Goal: Task Accomplishment & Management: Manage account settings

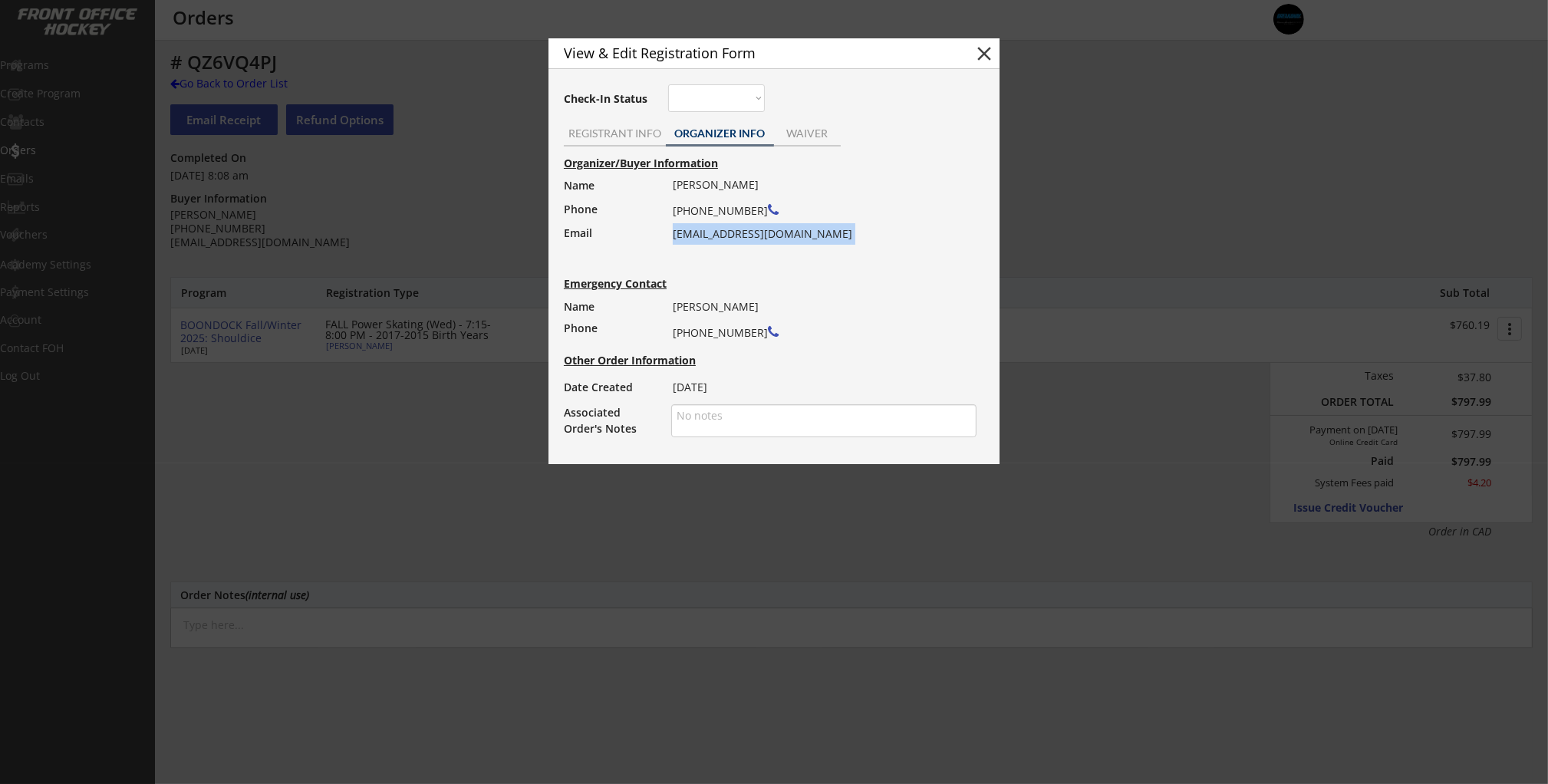
click at [980, 55] on button "close" at bounding box center [983, 53] width 23 height 23
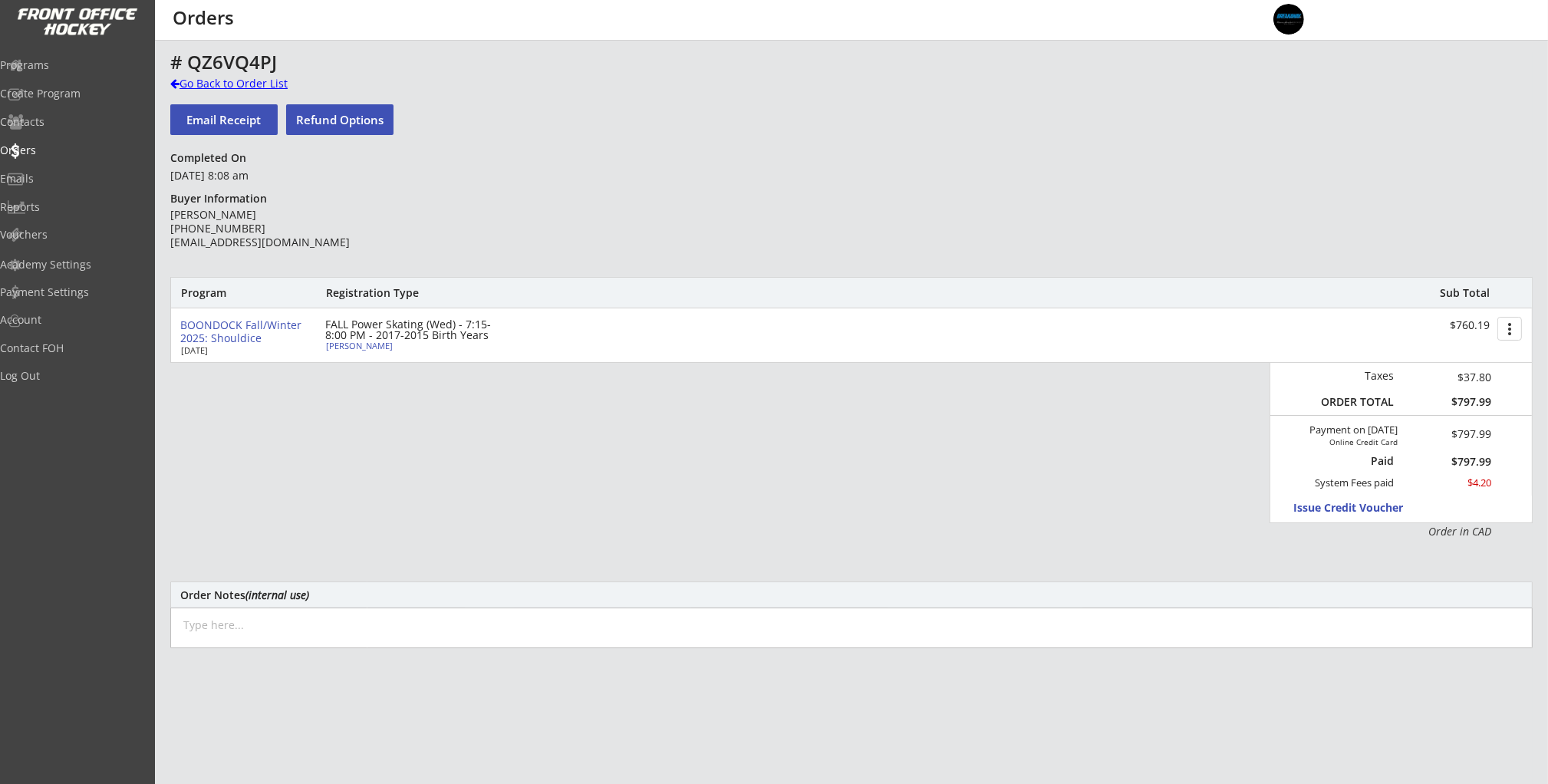
click at [194, 86] on div "Go Back to Order List" at bounding box center [249, 83] width 158 height 15
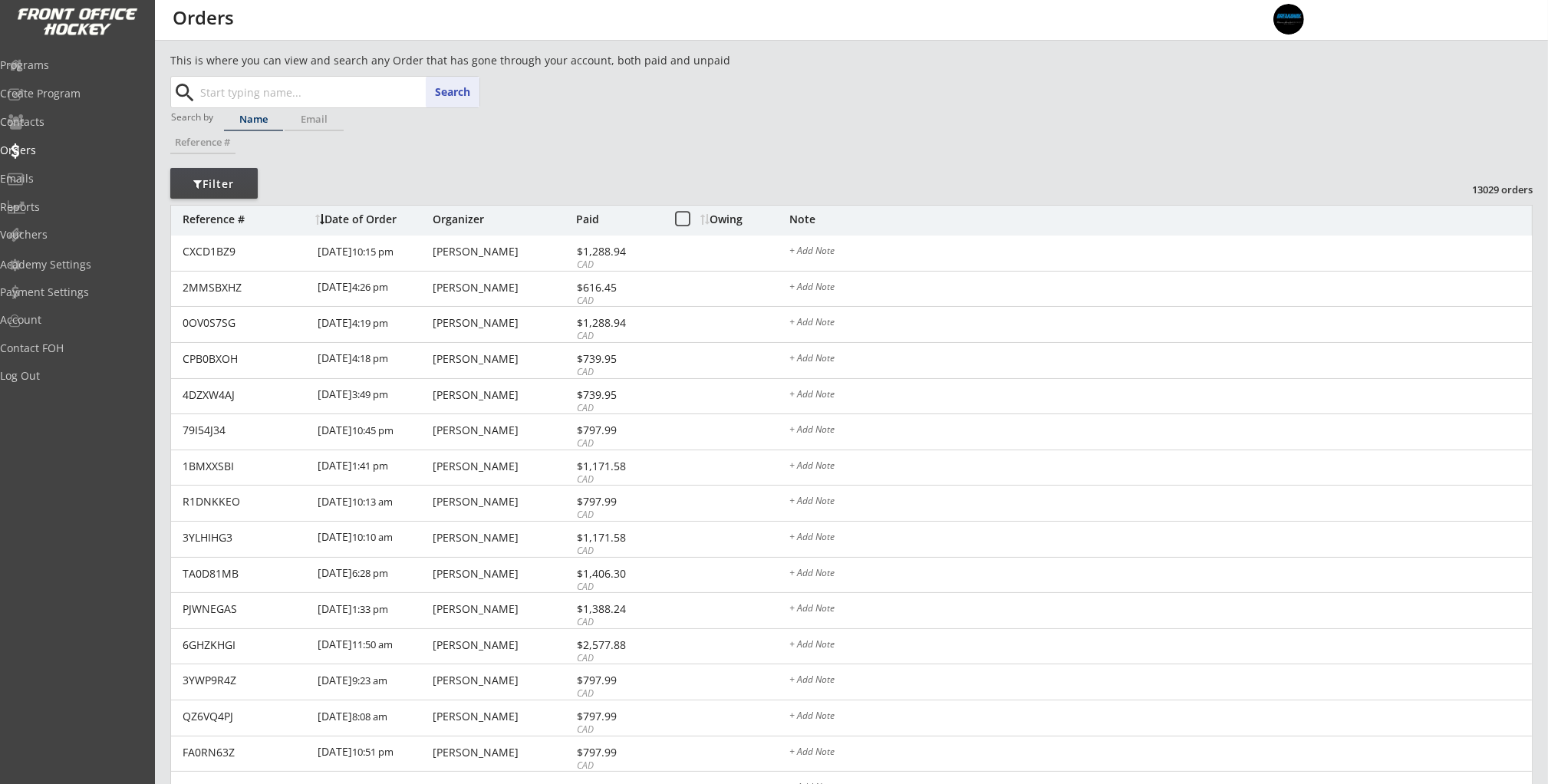
click at [348, 85] on input "text" at bounding box center [338, 92] width 282 height 31
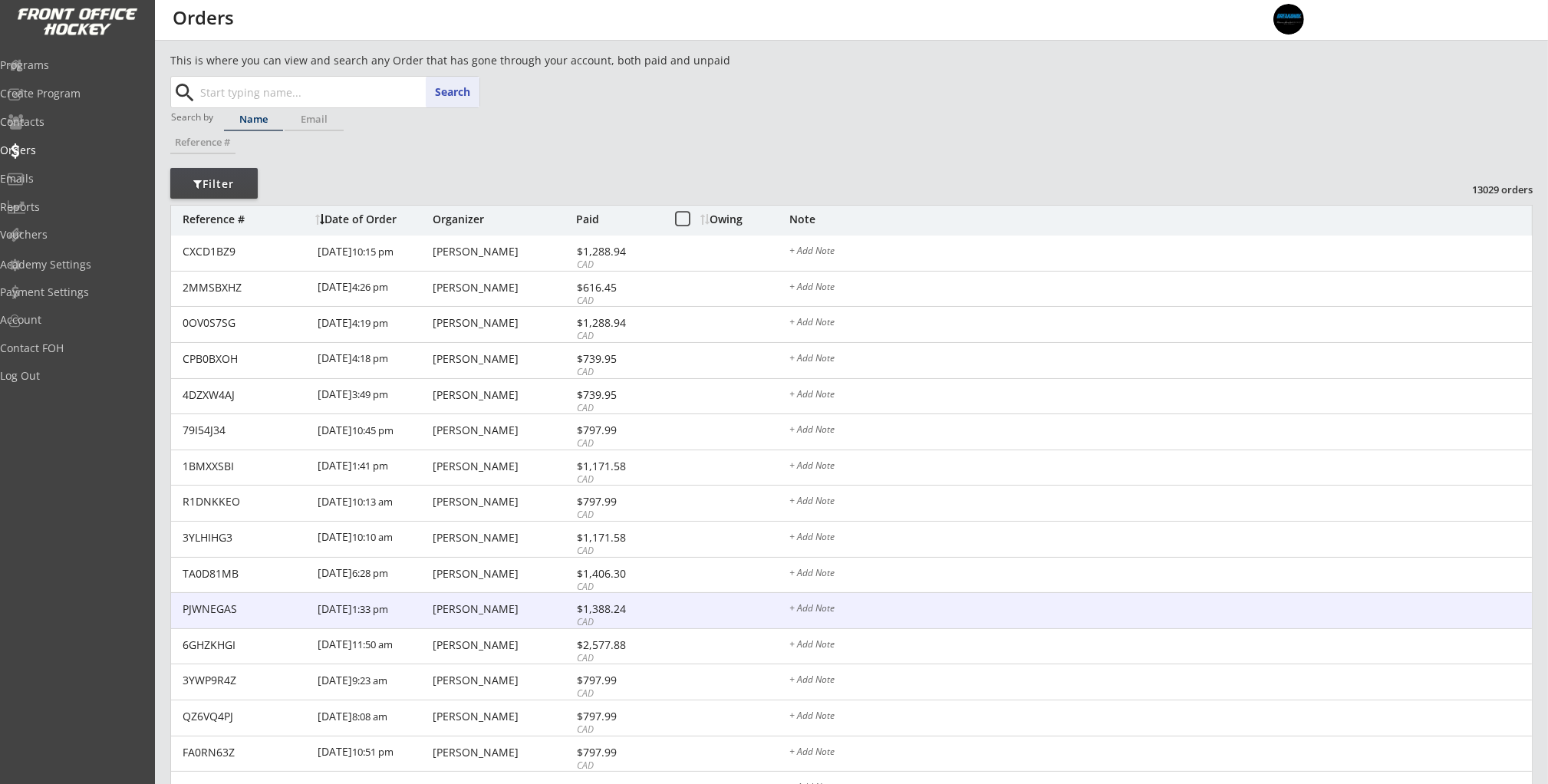
click at [392, 603] on div "9/05/25 1:33 pm" at bounding box center [373, 610] width 111 height 35
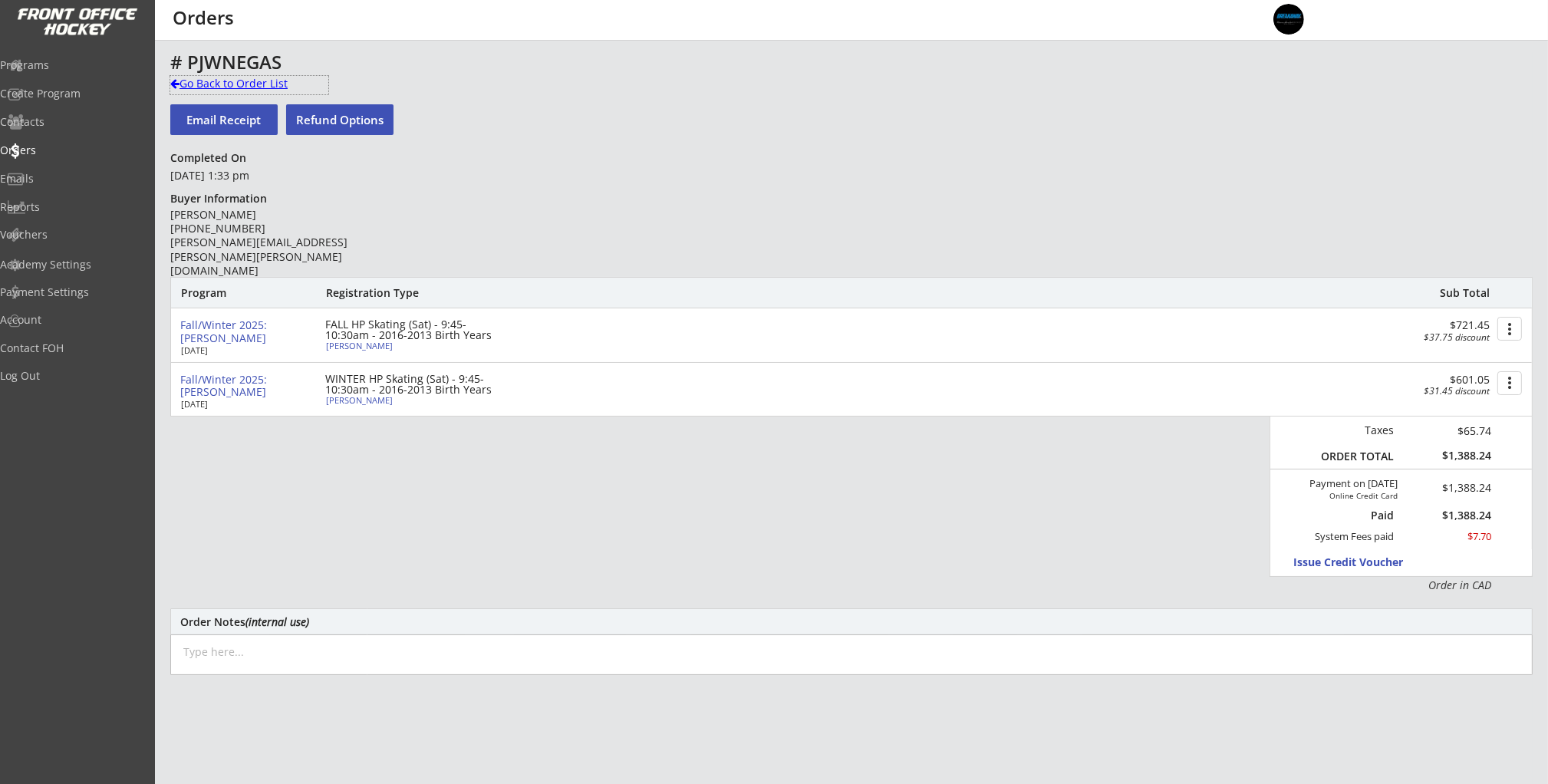
click at [218, 75] on div "Go Back to Order List" at bounding box center [249, 83] width 158 height 15
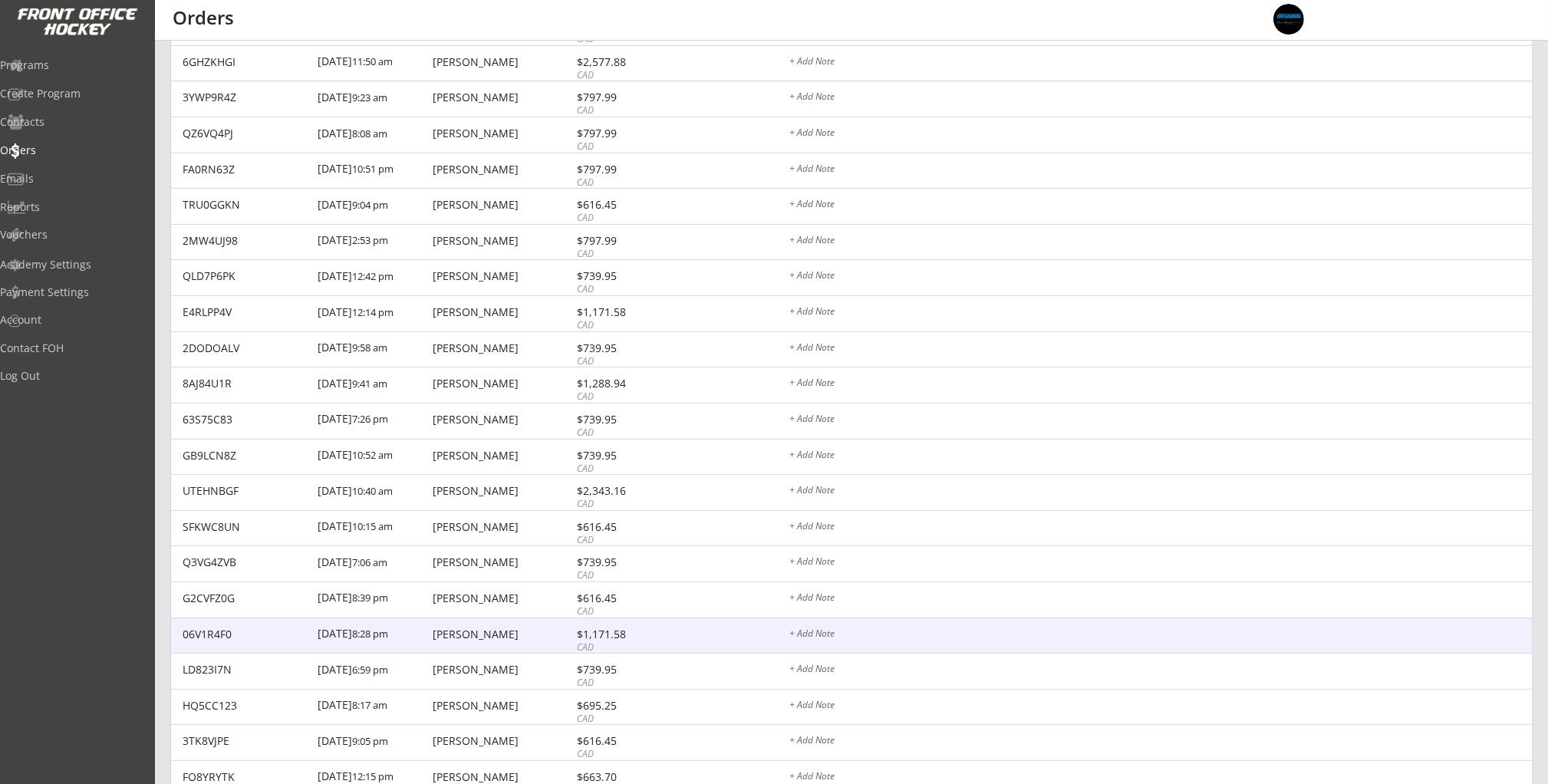
click at [564, 634] on div "Liem Nguyen" at bounding box center [502, 634] width 139 height 11
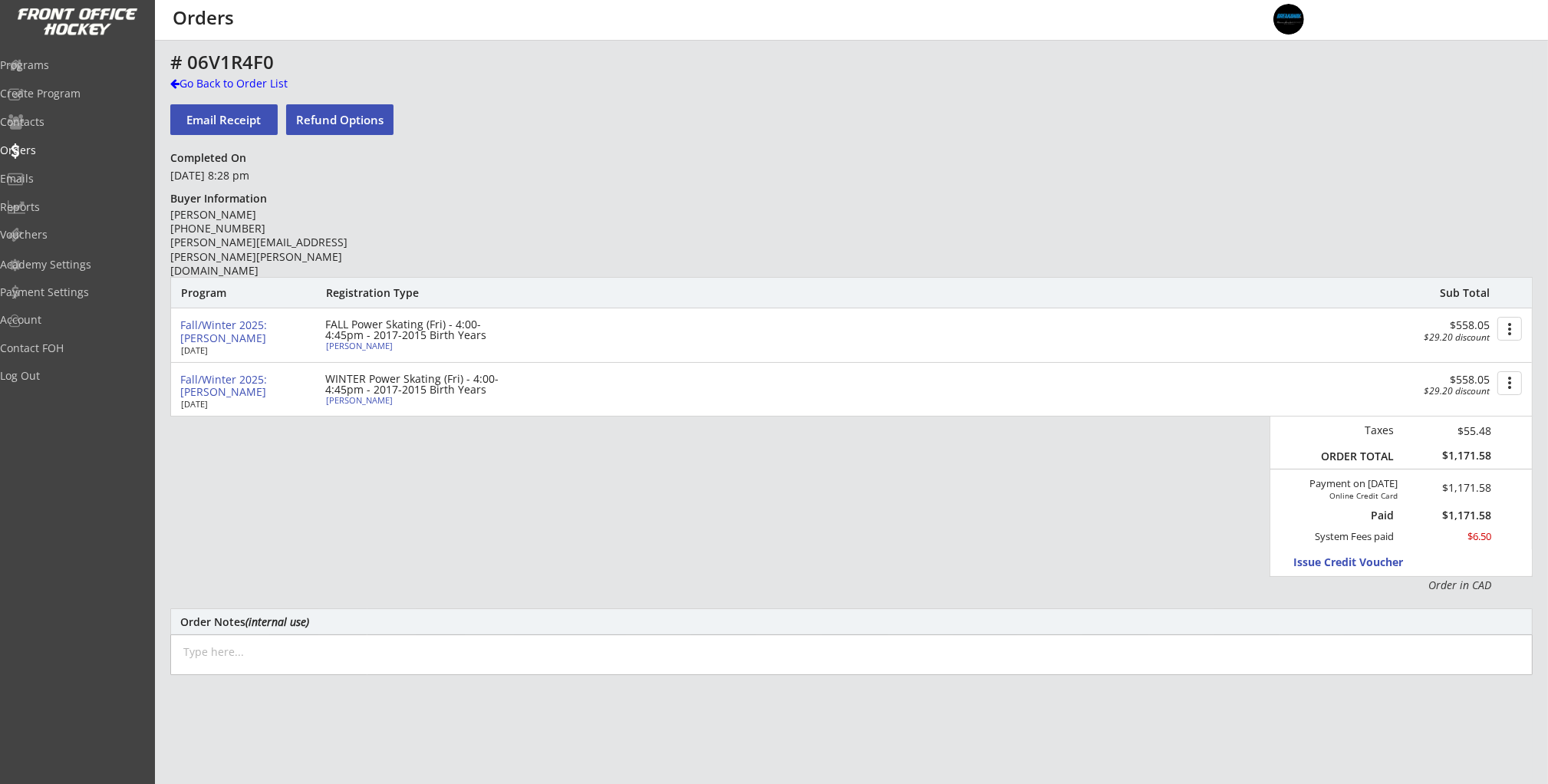
click at [1517, 332] on button "more_vert" at bounding box center [1509, 328] width 25 height 24
drag, startPoint x: 1518, startPoint y: 325, endPoint x: 1065, endPoint y: 316, distance: 453.1
click at [1518, 325] on button "more_vert" at bounding box center [1509, 328] width 25 height 24
click at [420, 177] on div "# 06V1R4F0 Go Back to Order List Email Receipt Refund Options Completed On Sept…" at bounding box center [851, 513] width 1362 height 922
drag, startPoint x: 198, startPoint y: 89, endPoint x: 449, endPoint y: 109, distance: 251.8
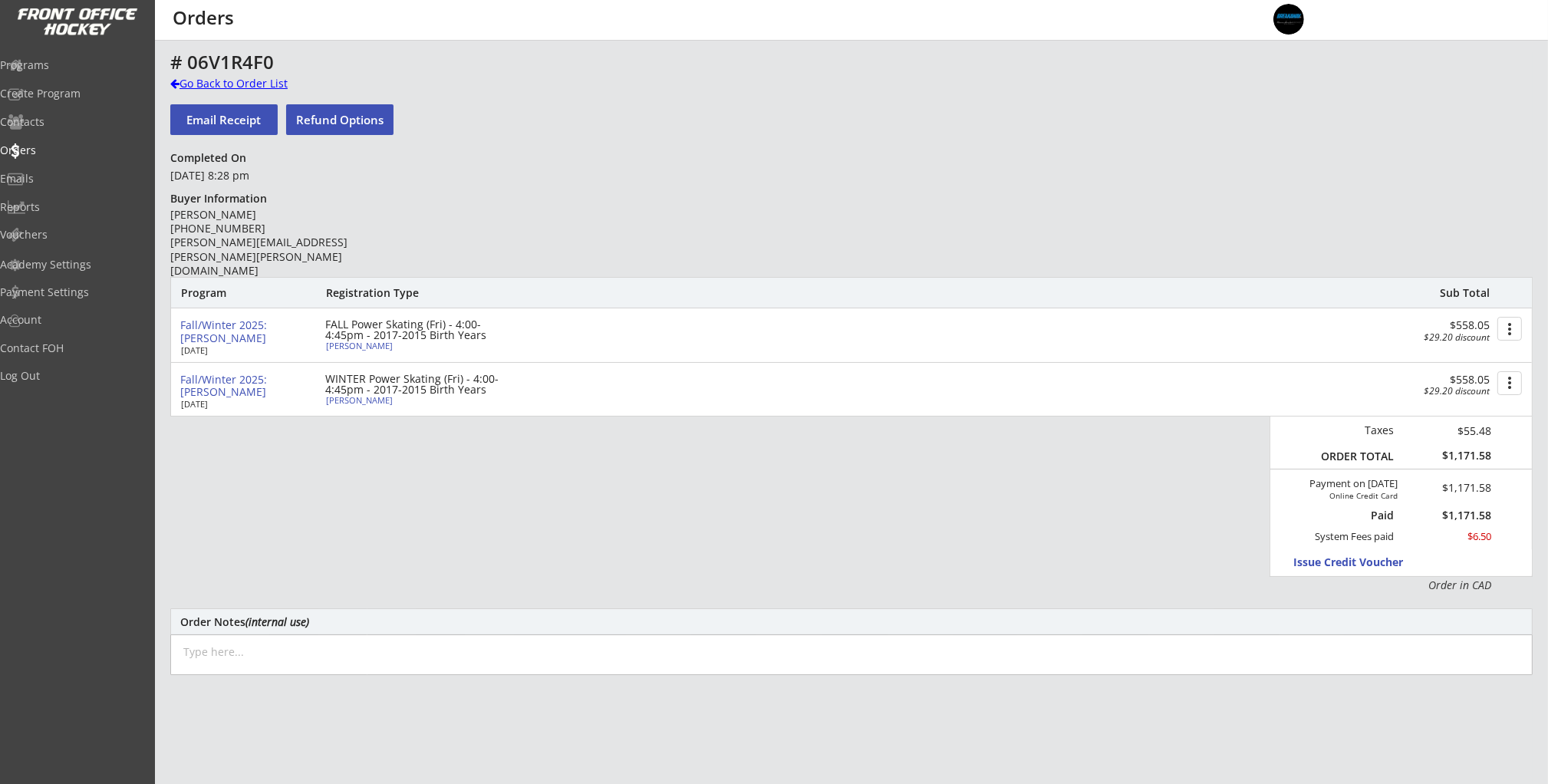
click at [198, 90] on div "Go Back to Order List" at bounding box center [249, 83] width 158 height 15
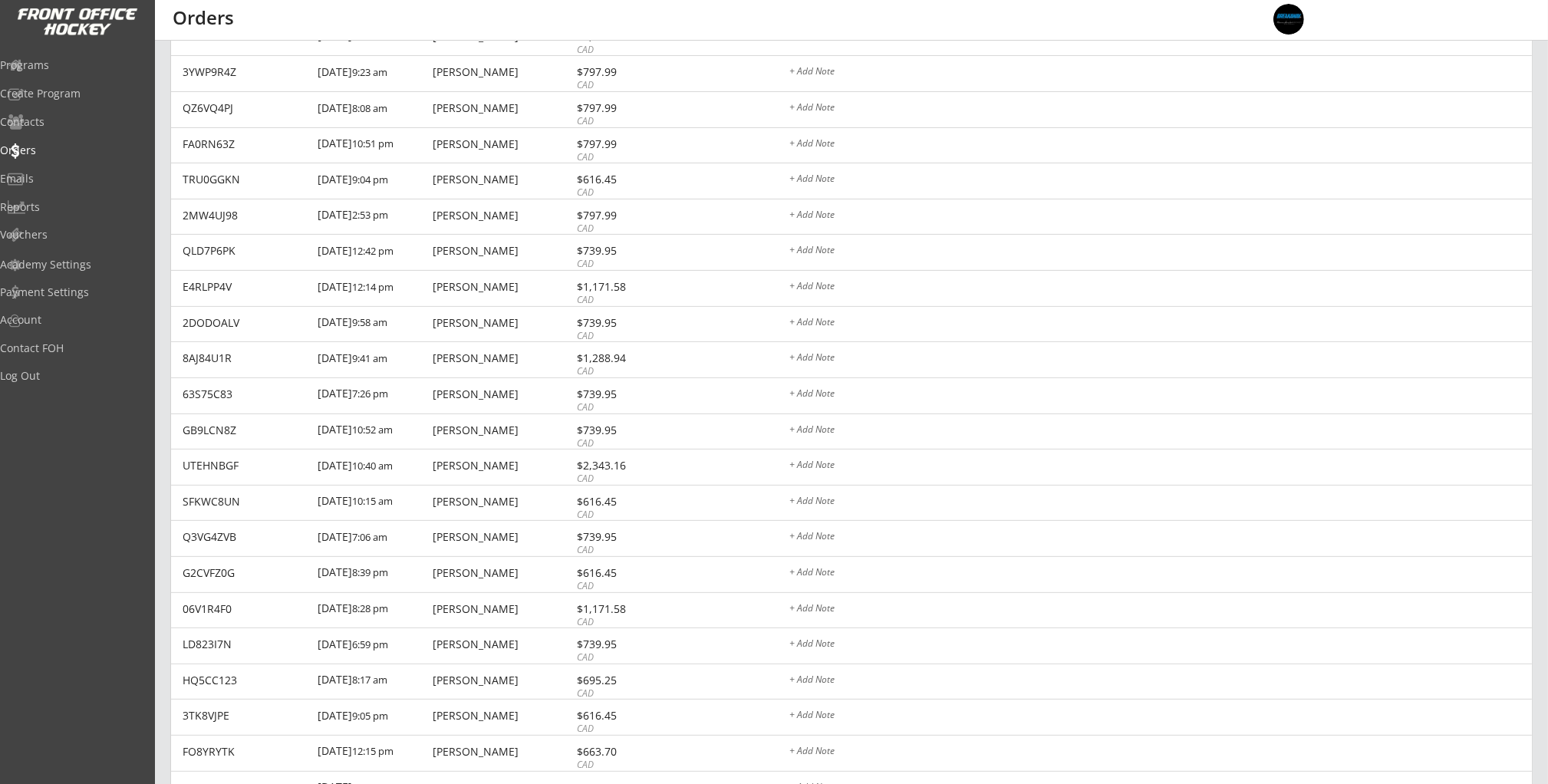
scroll to position [614, 0]
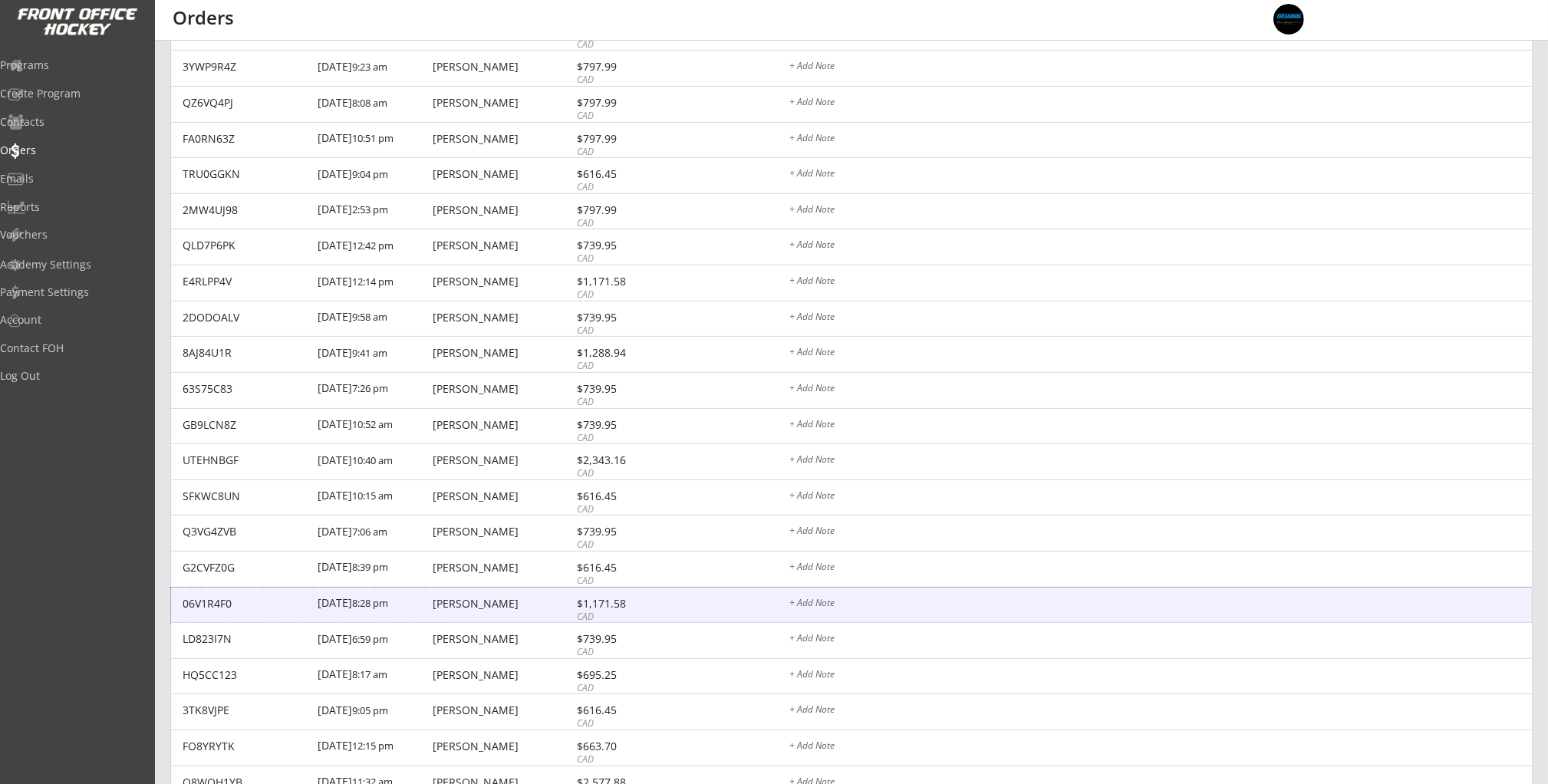
click at [653, 604] on div "$1,171.58" at bounding box center [618, 604] width 82 height 11
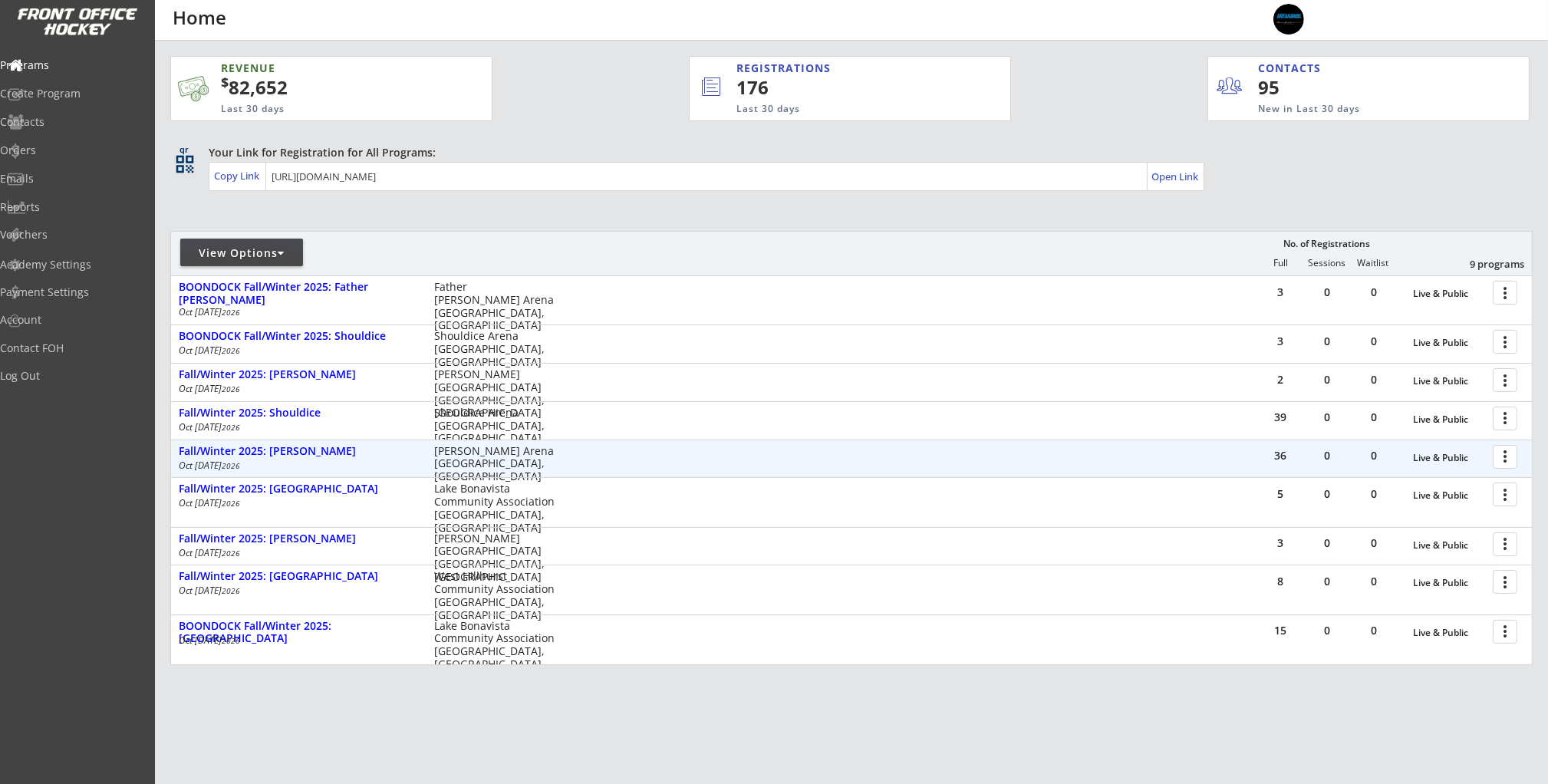
click at [807, 457] on div "36 0 0 Live & Public more_vert Fall/Winter 2025: Frank McCool Oct 3 - Mar 13 20…" at bounding box center [851, 458] width 1361 height 36
click at [1507, 462] on div at bounding box center [1508, 457] width 27 height 27
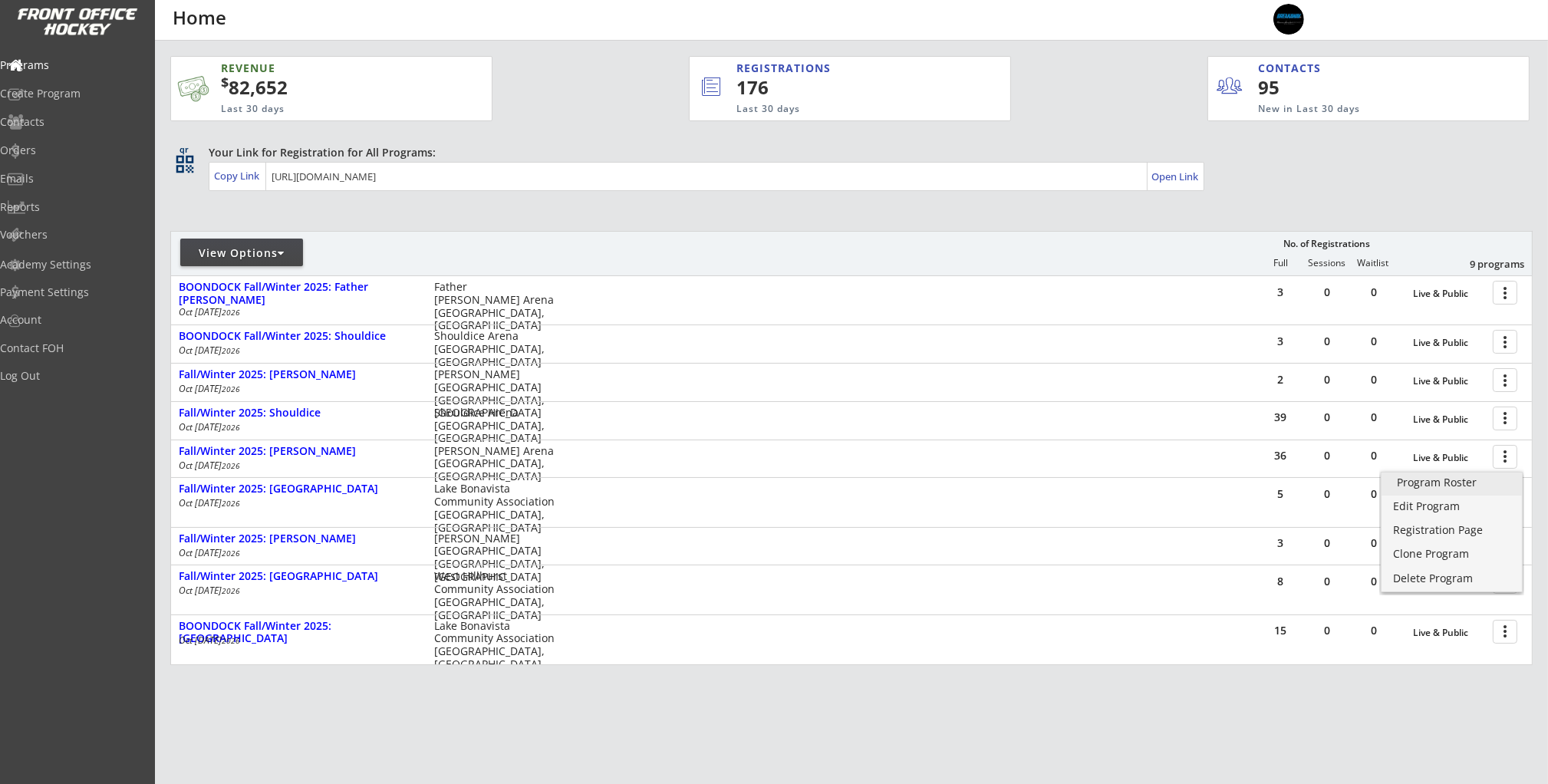
click at [1493, 475] on link "Program Roster" at bounding box center [1452, 483] width 140 height 23
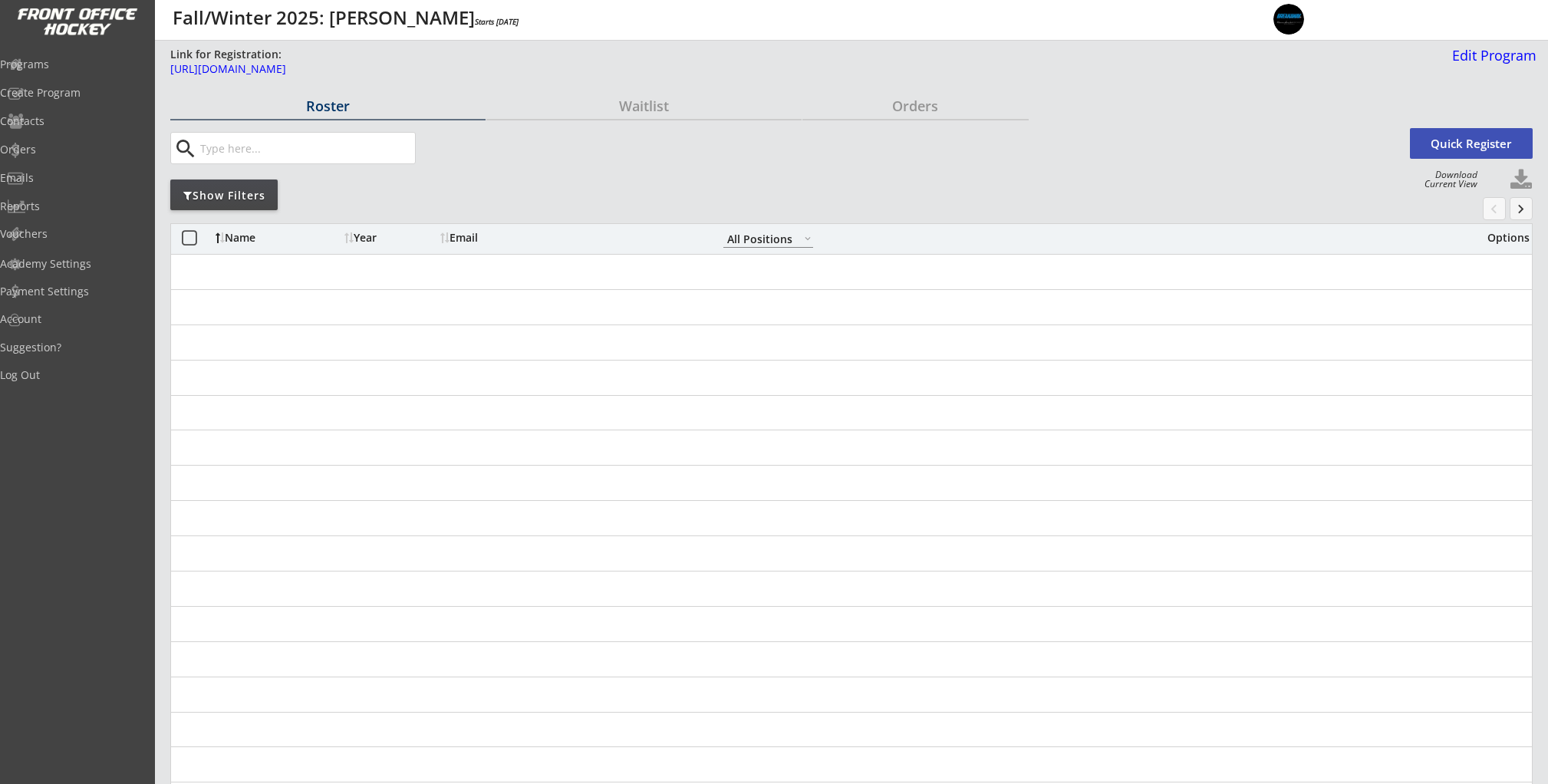
select select ""All Positions""
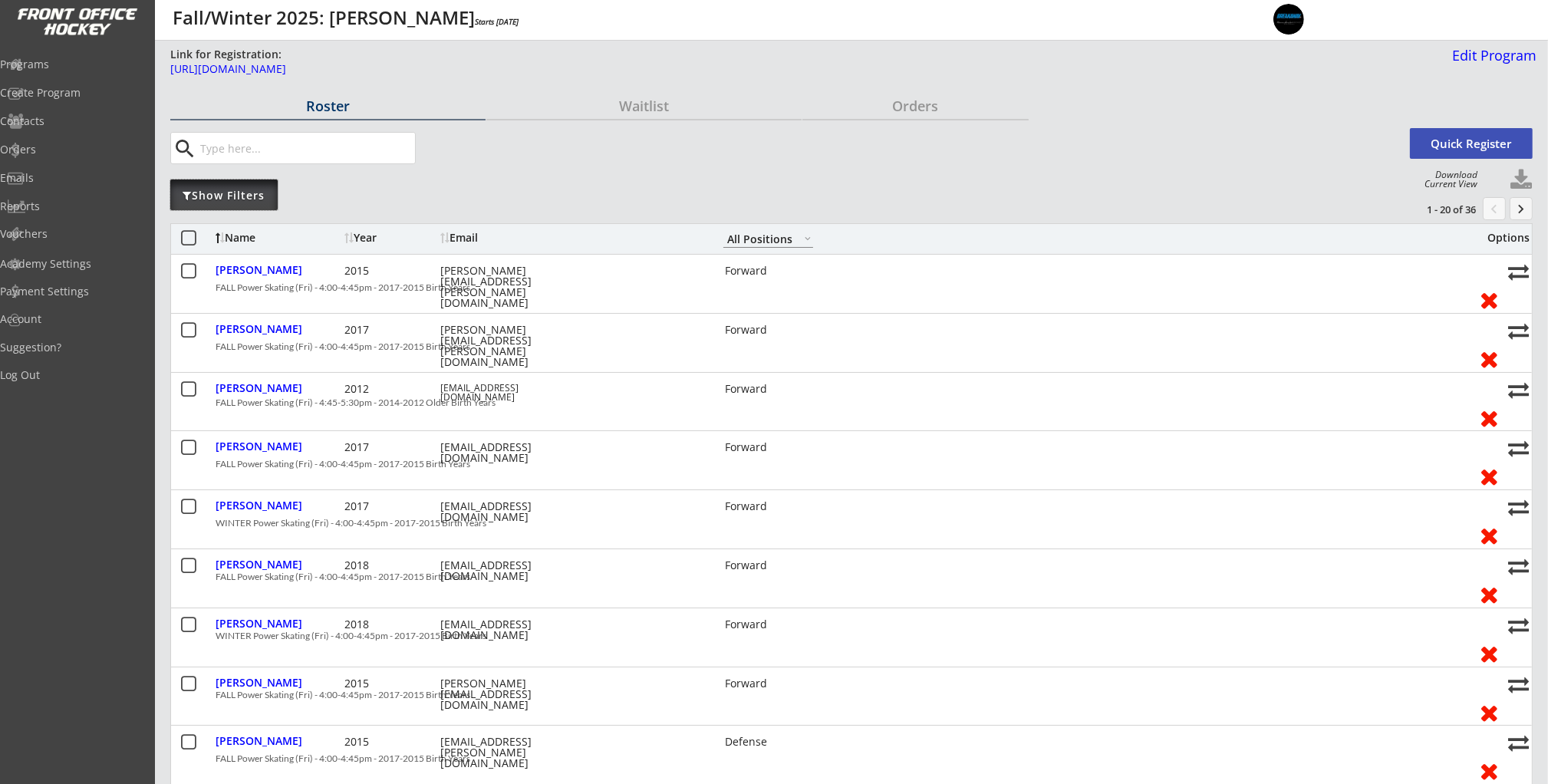
click at [265, 193] on div "Show Filters" at bounding box center [224, 196] width 107 height 15
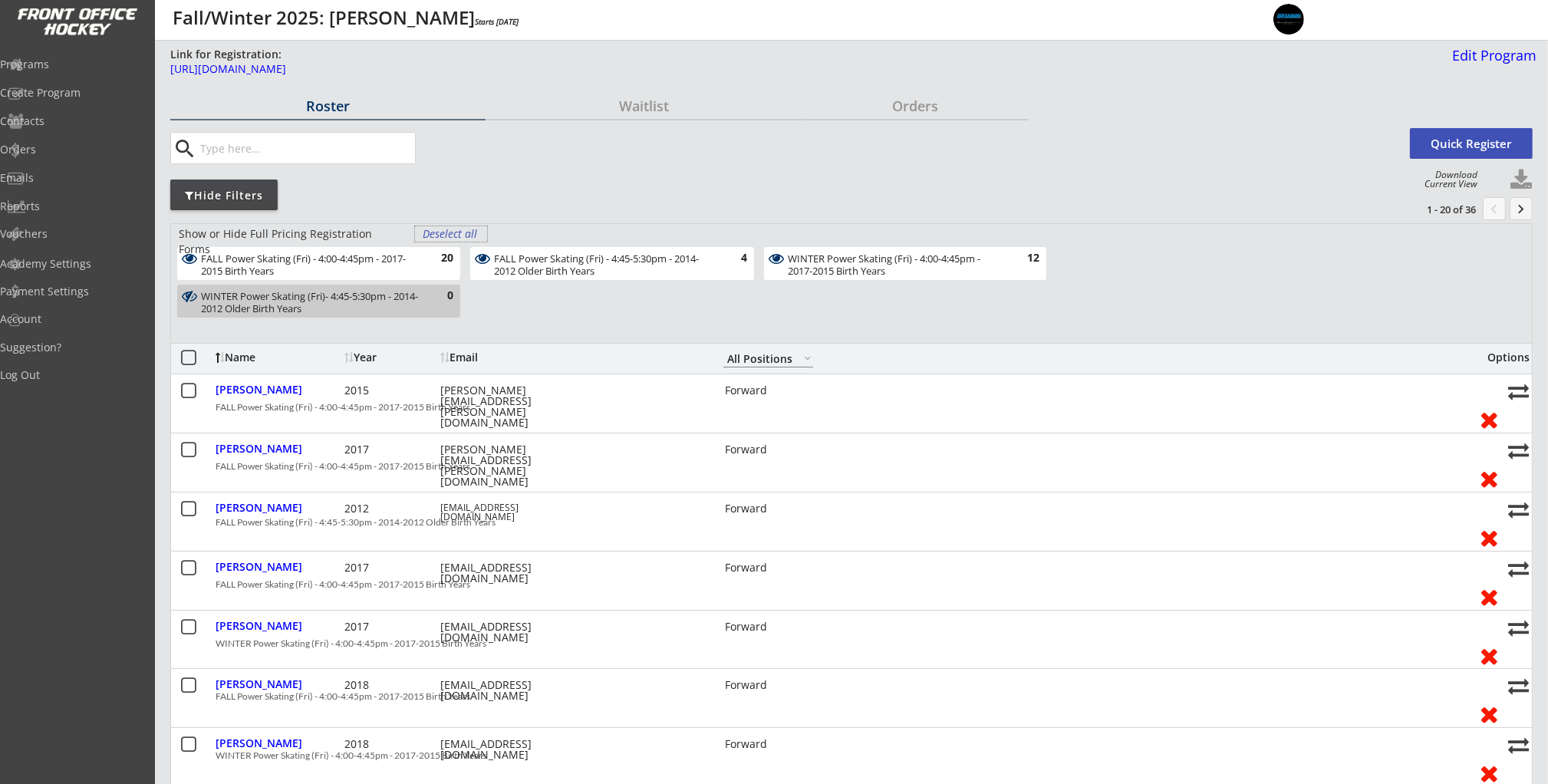
click at [438, 230] on div "Deselect all" at bounding box center [451, 234] width 56 height 15
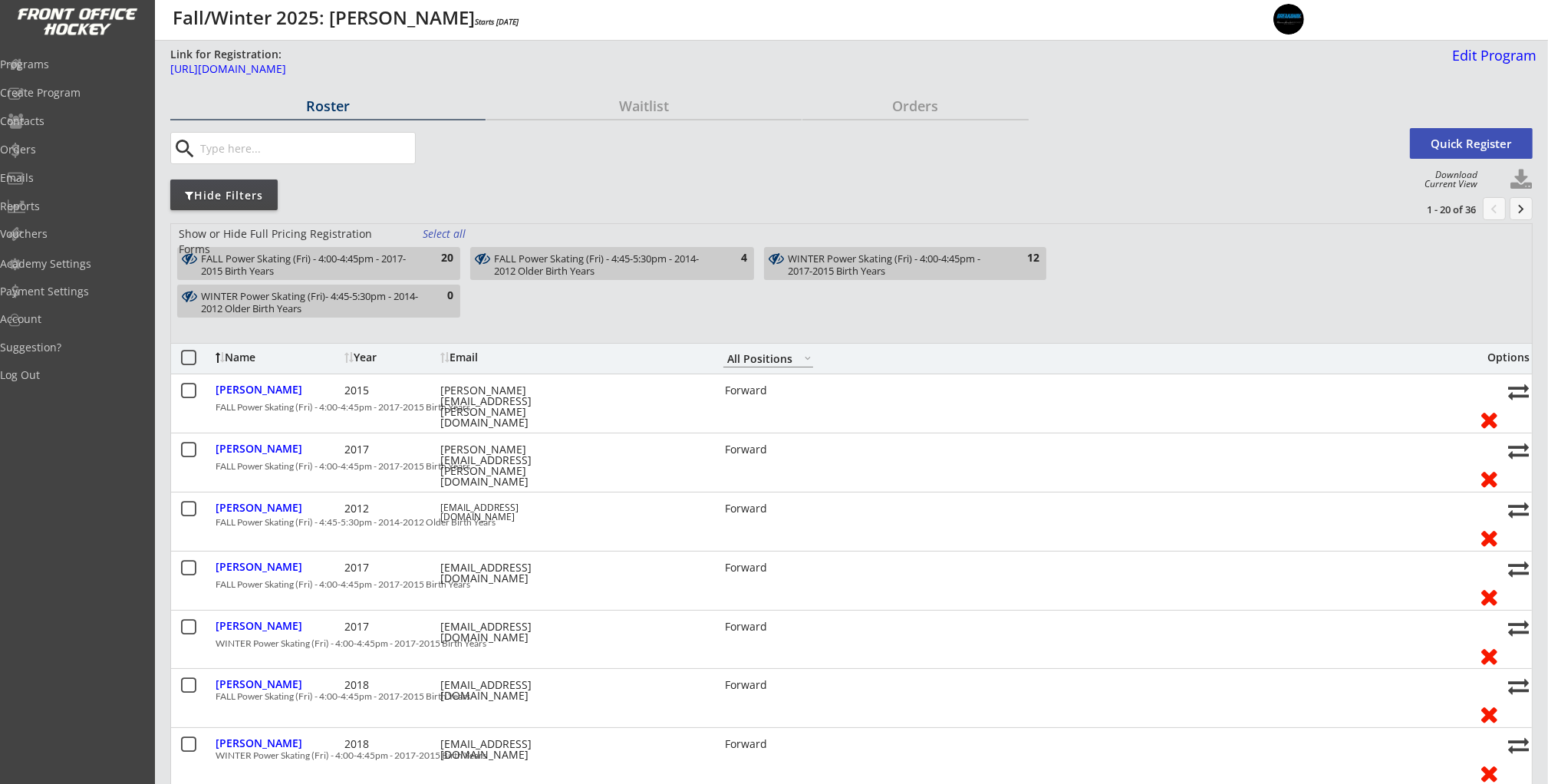
click at [415, 253] on div "FALL Power Skating (Fri) - 4:00-4:45pm - 2017-2015 Birth Years" at bounding box center [309, 265] width 217 height 24
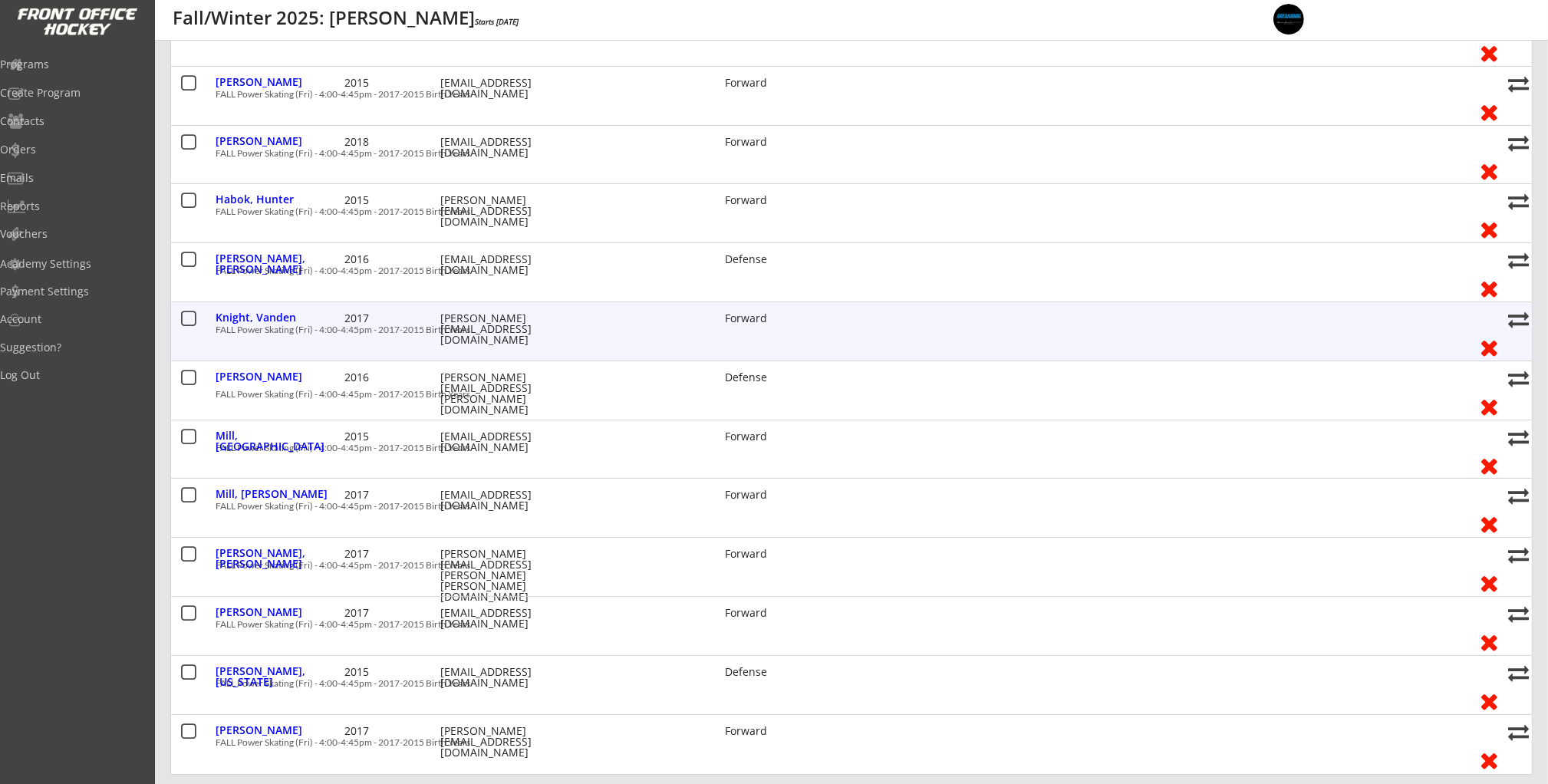
scroll to position [783, 0]
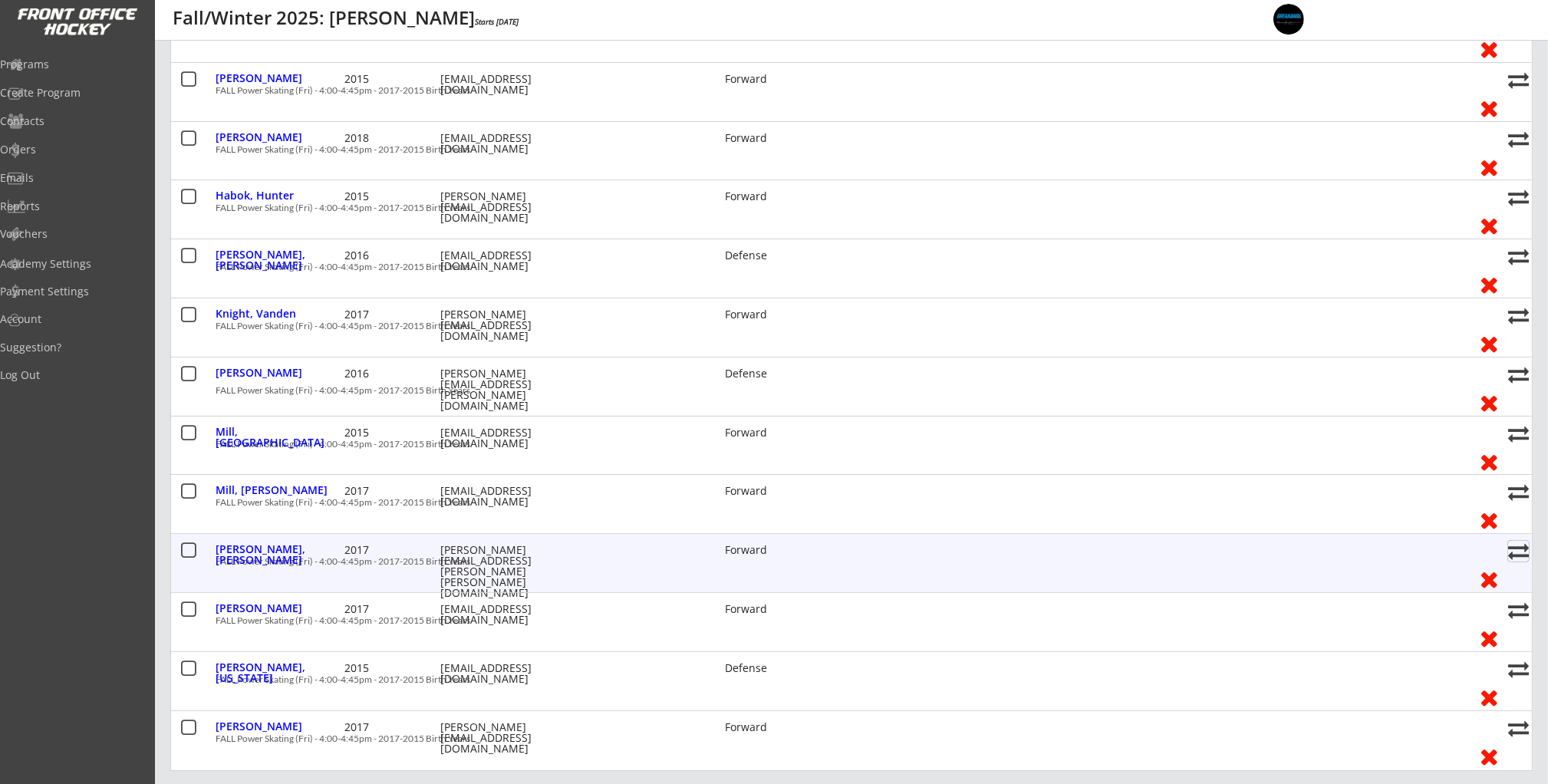
click at [1514, 550] on button at bounding box center [1518, 551] width 21 height 21
select select ""1348695171700984260__LOOKUP__1755794243793x123430171383169020""
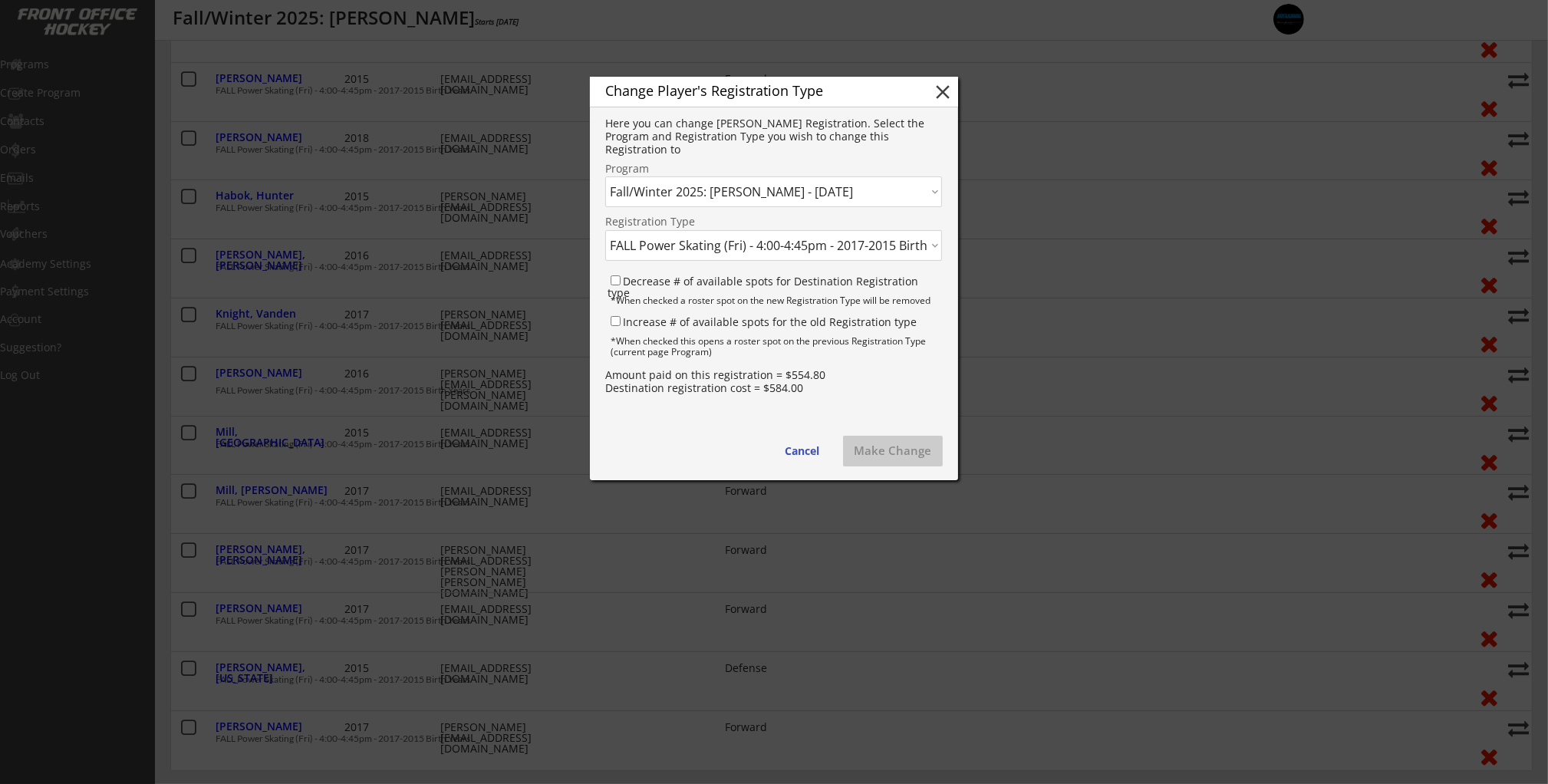
click at [834, 187] on select "Click here... BHD Summer 2025: Weekly Training - [DATE] Summer 2025: Stride Vid…" at bounding box center [773, 192] width 337 height 31
select select ""1348695171700984260__LOOKUP__1755794776245x301064168388952060""
click at [605, 176] on select "Click here... BHD Summer 2025: Weekly Training - [DATE] Summer 2025: Stride Vid…" at bounding box center [773, 192] width 337 height 31
click at [809, 252] on select "Click here... FALL HP Skating (Sat) - 9:45-10:30am - 2016-2013 Birth Years - $7…" at bounding box center [773, 246] width 337 height 31
select select ""1348695171700984260__LOOKUP__1755794776245x834887621432836100""
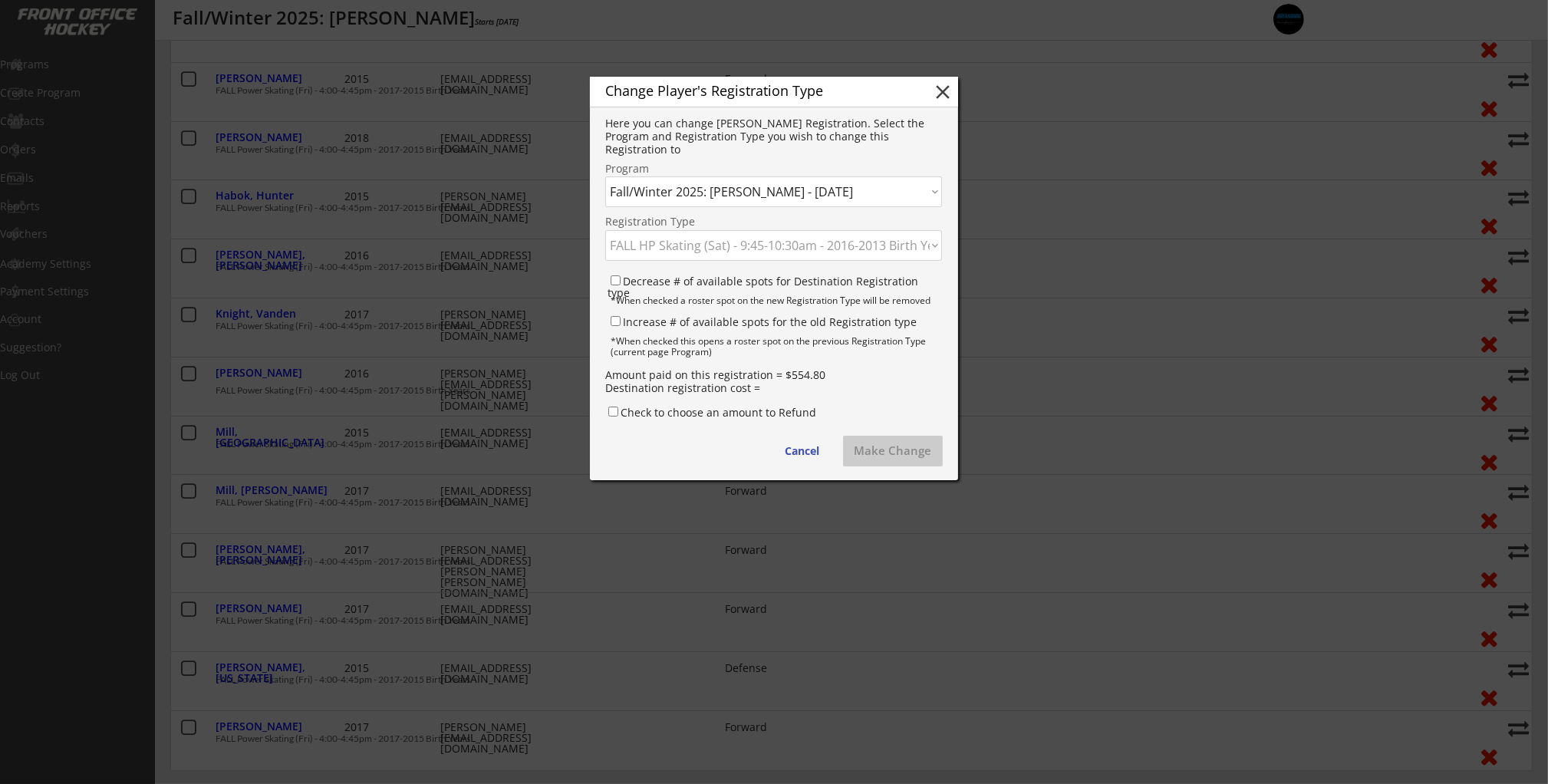
click at [605, 230] on select "Click here... FALL HP Skating (Sat) - 9:45-10:30am - 2016-2013 Birth Years - $7…" at bounding box center [773, 246] width 337 height 31
click at [617, 276] on input "Decrease # of available spots for Destination Registration type" at bounding box center [615, 280] width 10 height 10
checkbox input "true"
drag, startPoint x: 615, startPoint y: 317, endPoint x: 647, endPoint y: 320, distance: 32.1
click at [615, 317] on input "Increase # of available spots for the old Registration type" at bounding box center [615, 320] width 10 height 10
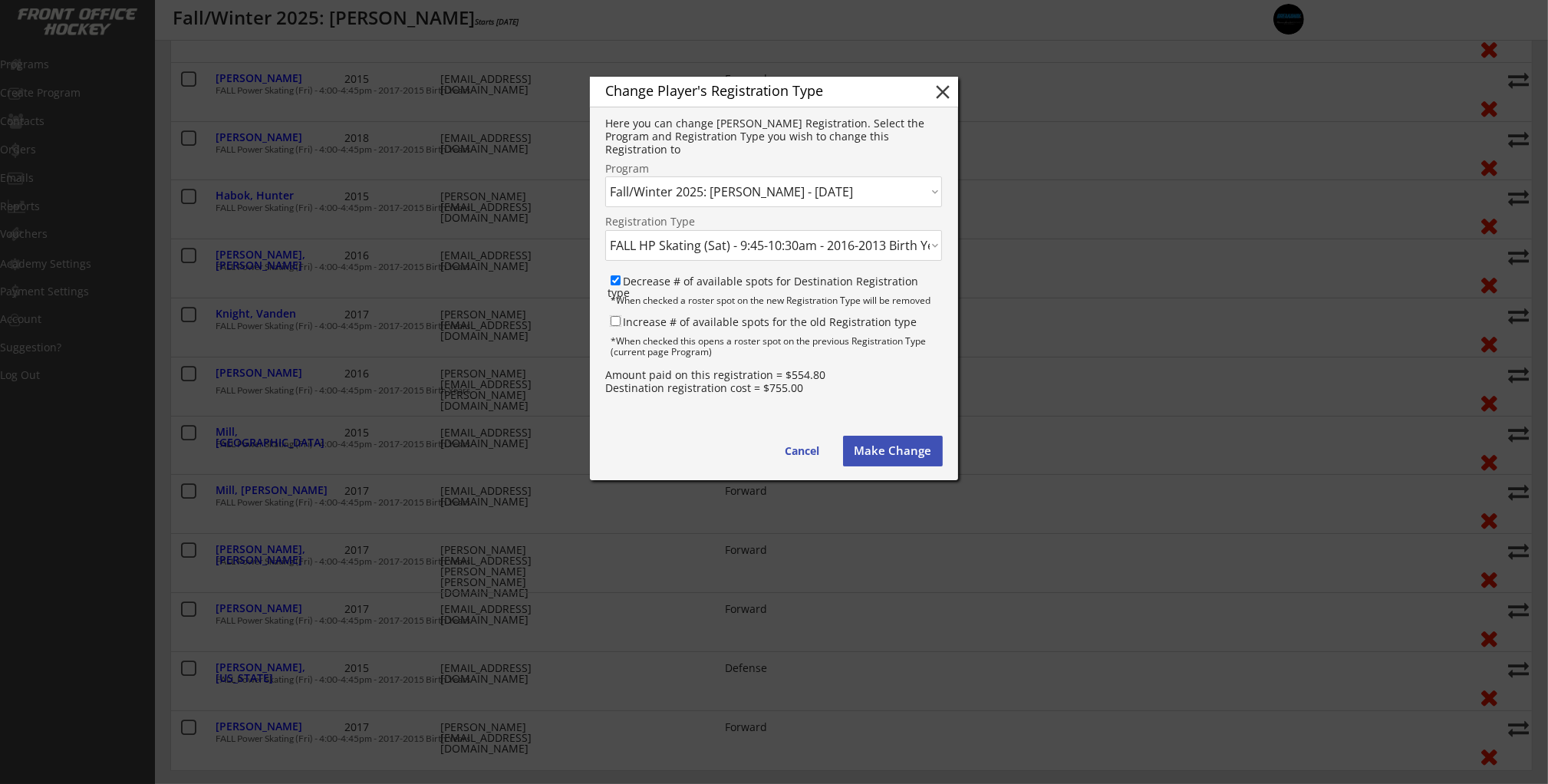
checkbox input "true"
click at [890, 450] on button "Make Change" at bounding box center [893, 451] width 100 height 31
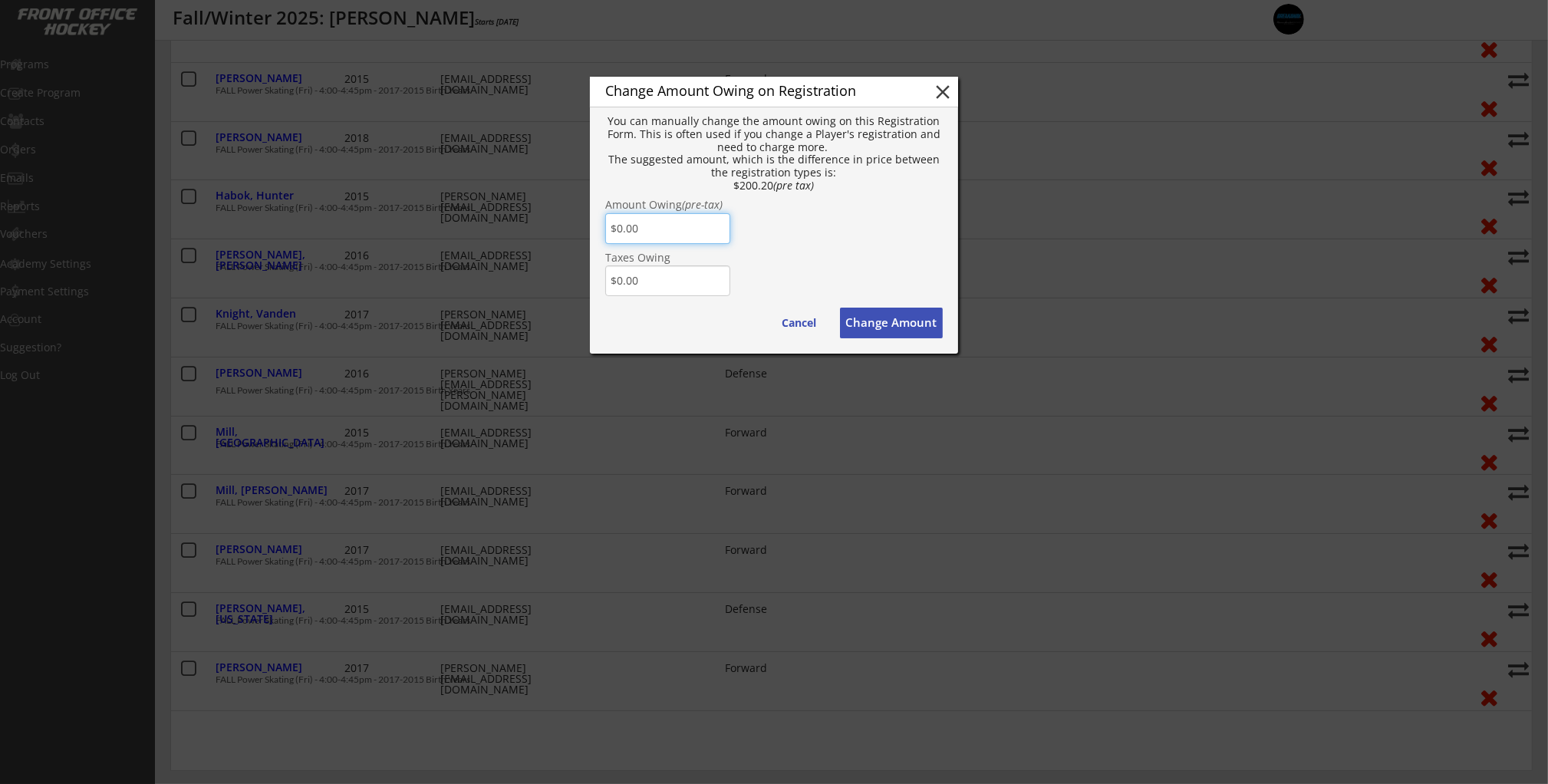
drag, startPoint x: 679, startPoint y: 224, endPoint x: 599, endPoint y: 214, distance: 80.6
type input "$200.20"
drag, startPoint x: 691, startPoint y: 278, endPoint x: 585, endPoint y: 280, distance: 106.0
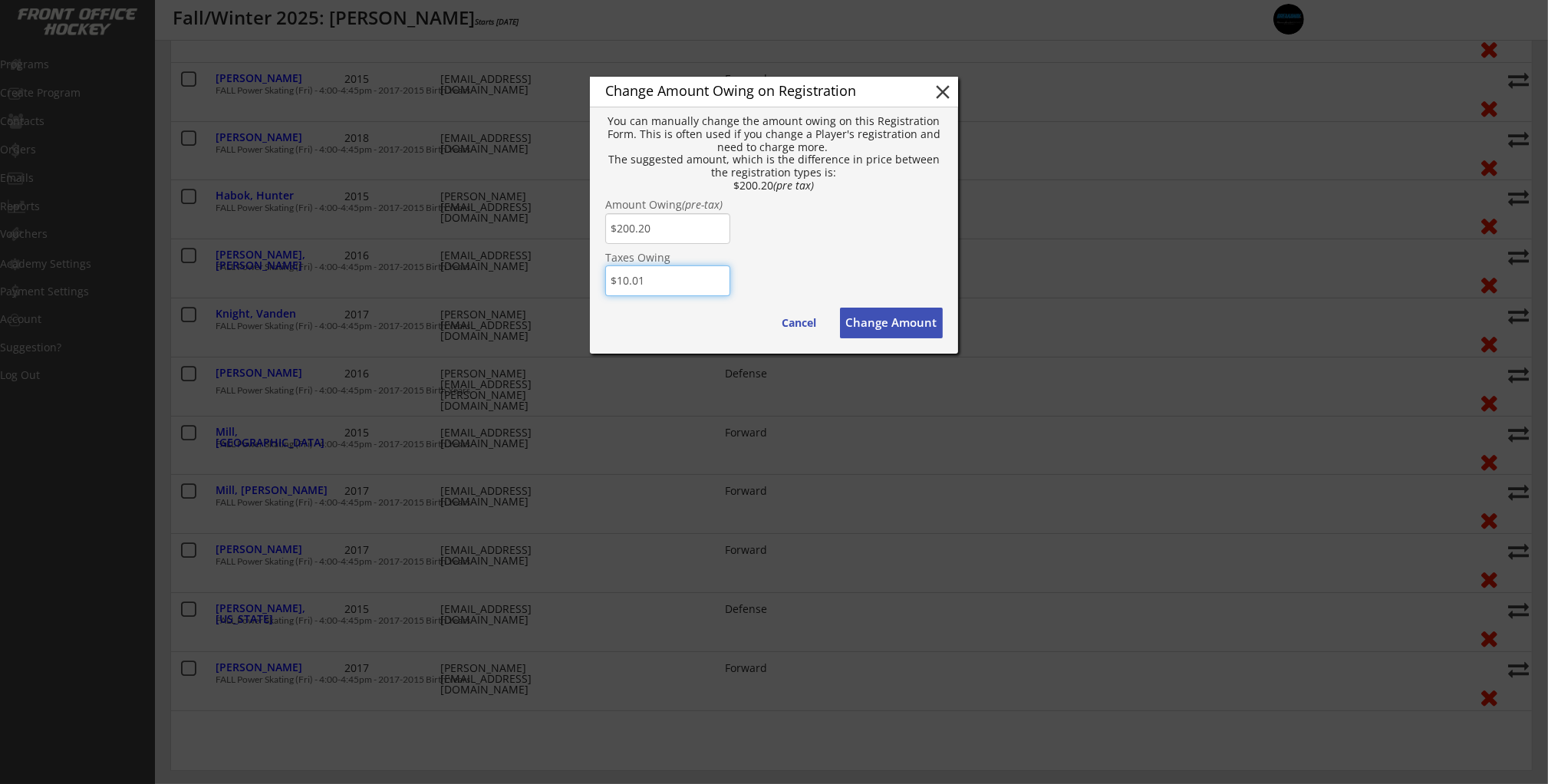
type input "$10.01"
click at [869, 252] on div "Taxes Owing" at bounding box center [773, 257] width 337 height 11
drag, startPoint x: 903, startPoint y: 329, endPoint x: 880, endPoint y: 318, distance: 25.5
click at [903, 329] on button "Change Amount" at bounding box center [890, 323] width 103 height 31
type input "$0.00"
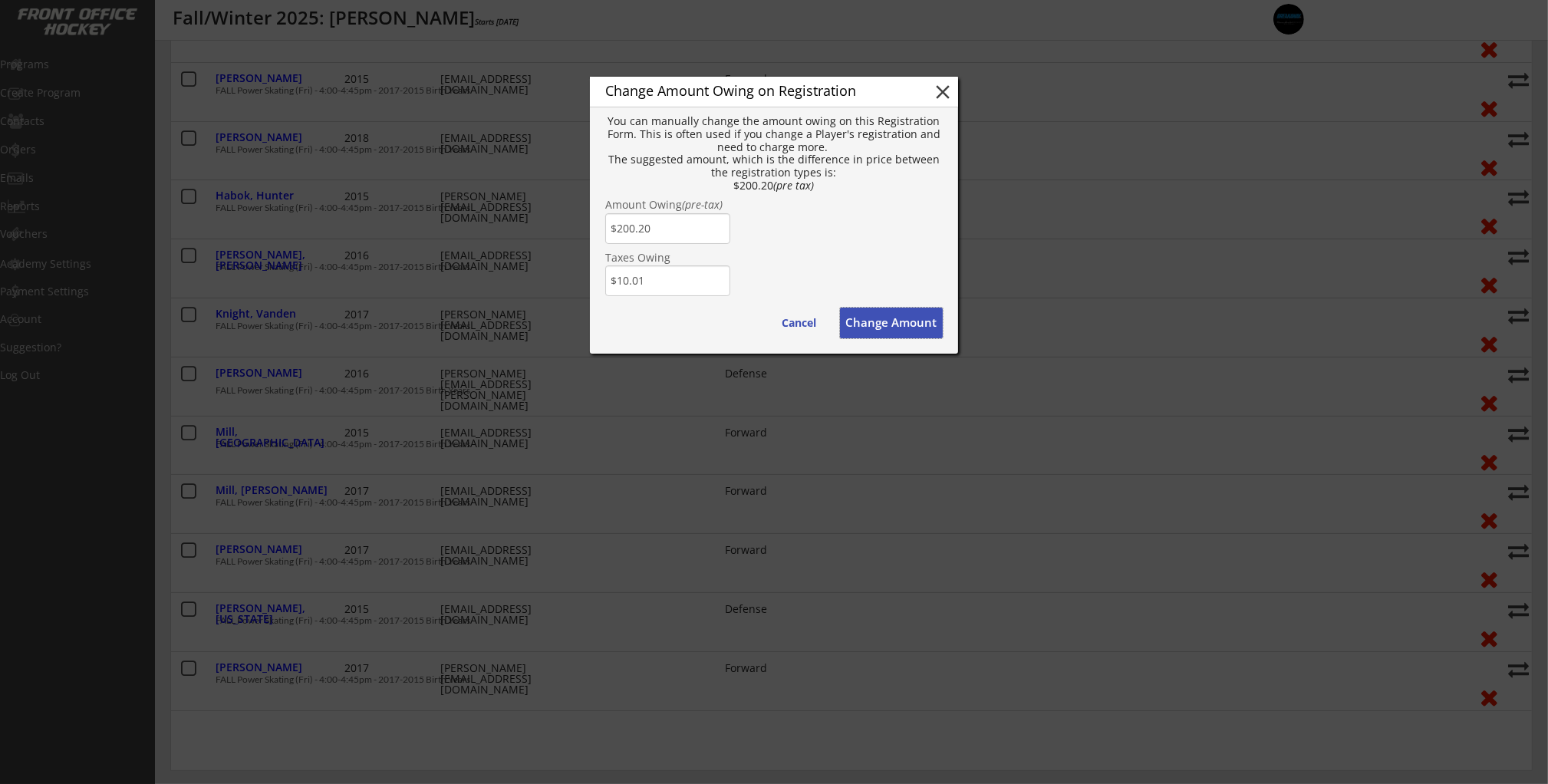
type input "$0.00"
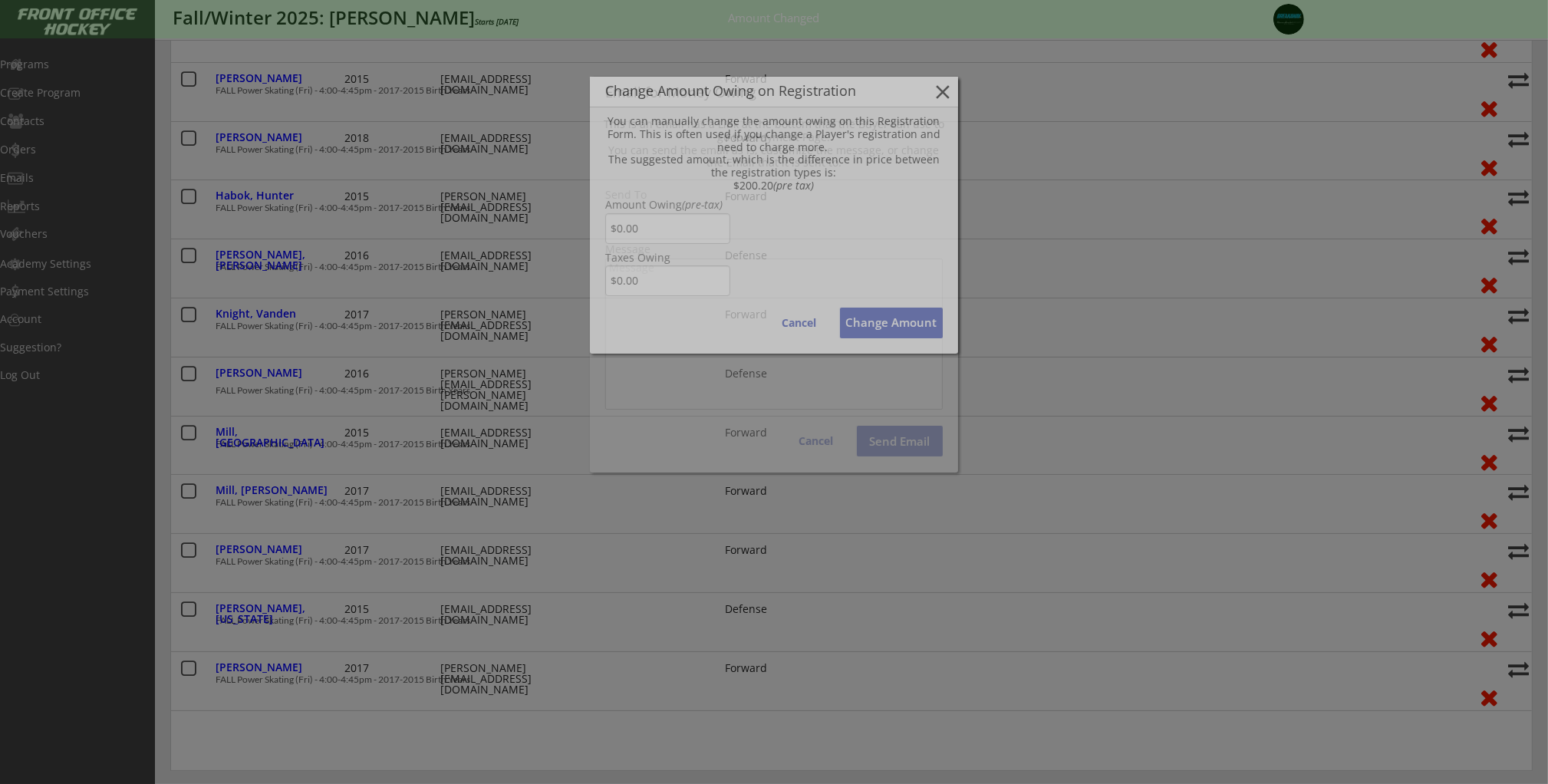
type input "[PERSON_NAME][EMAIL_ADDRESS][PERSON_NAME][PERSON_NAME][DOMAIN_NAME]"
type textarea "Hello [PERSON_NAME], There is some money owing on your account from your Order …"
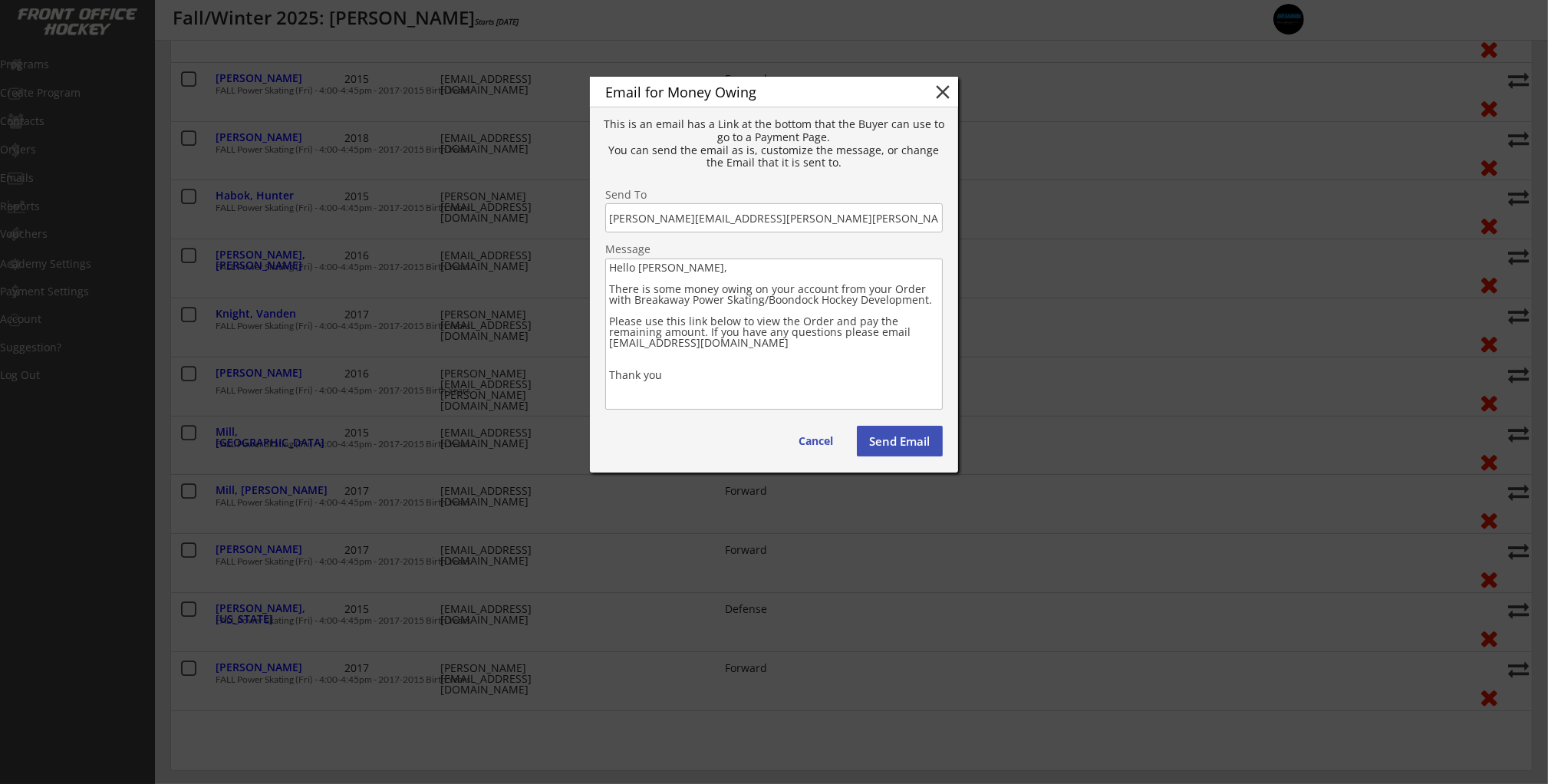
click at [903, 452] on button "Send Email" at bounding box center [900, 441] width 85 height 31
type textarea "Hello , There is some money owing on your account from your Order with . Please…"
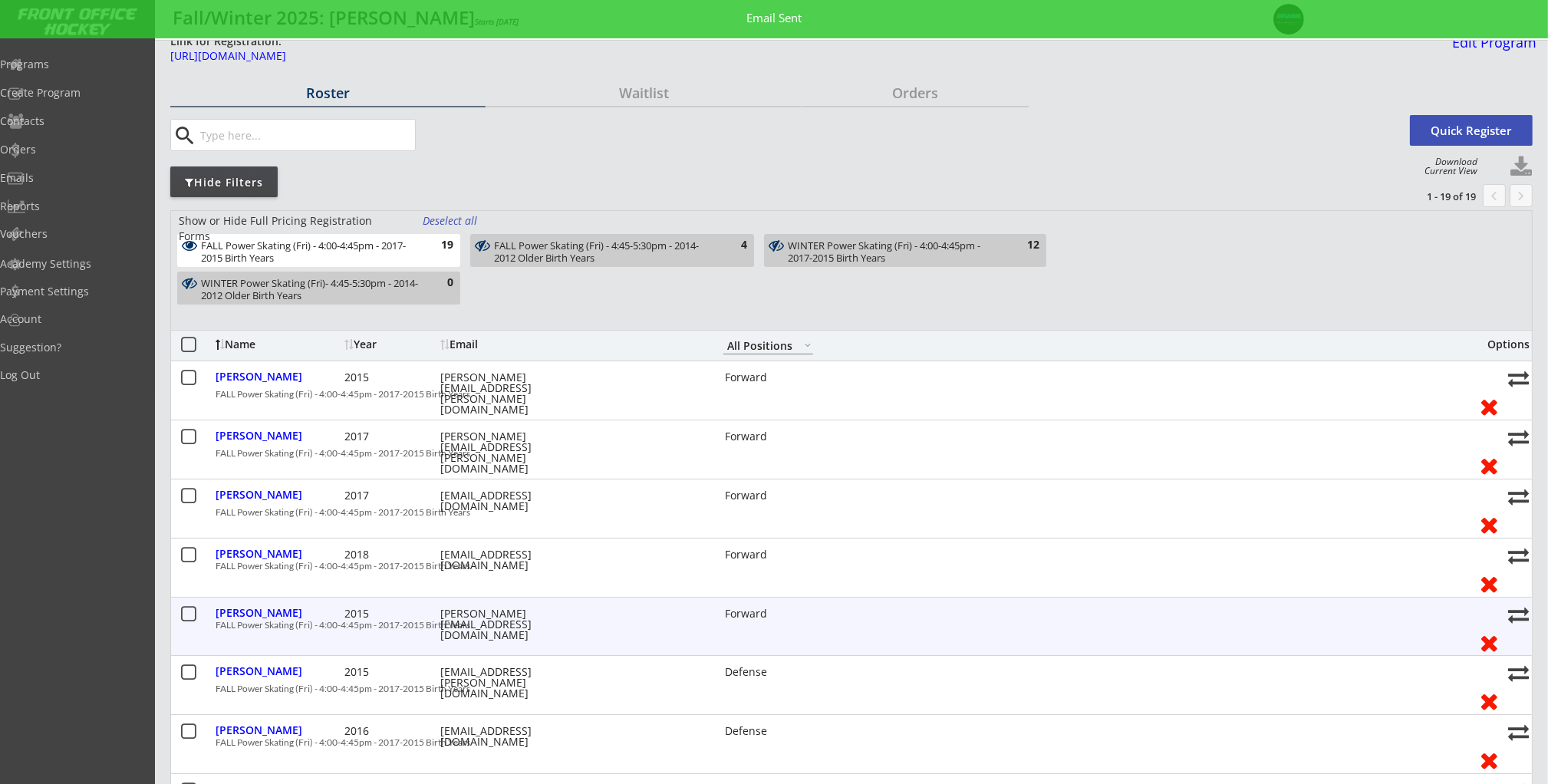
scroll to position [0, 0]
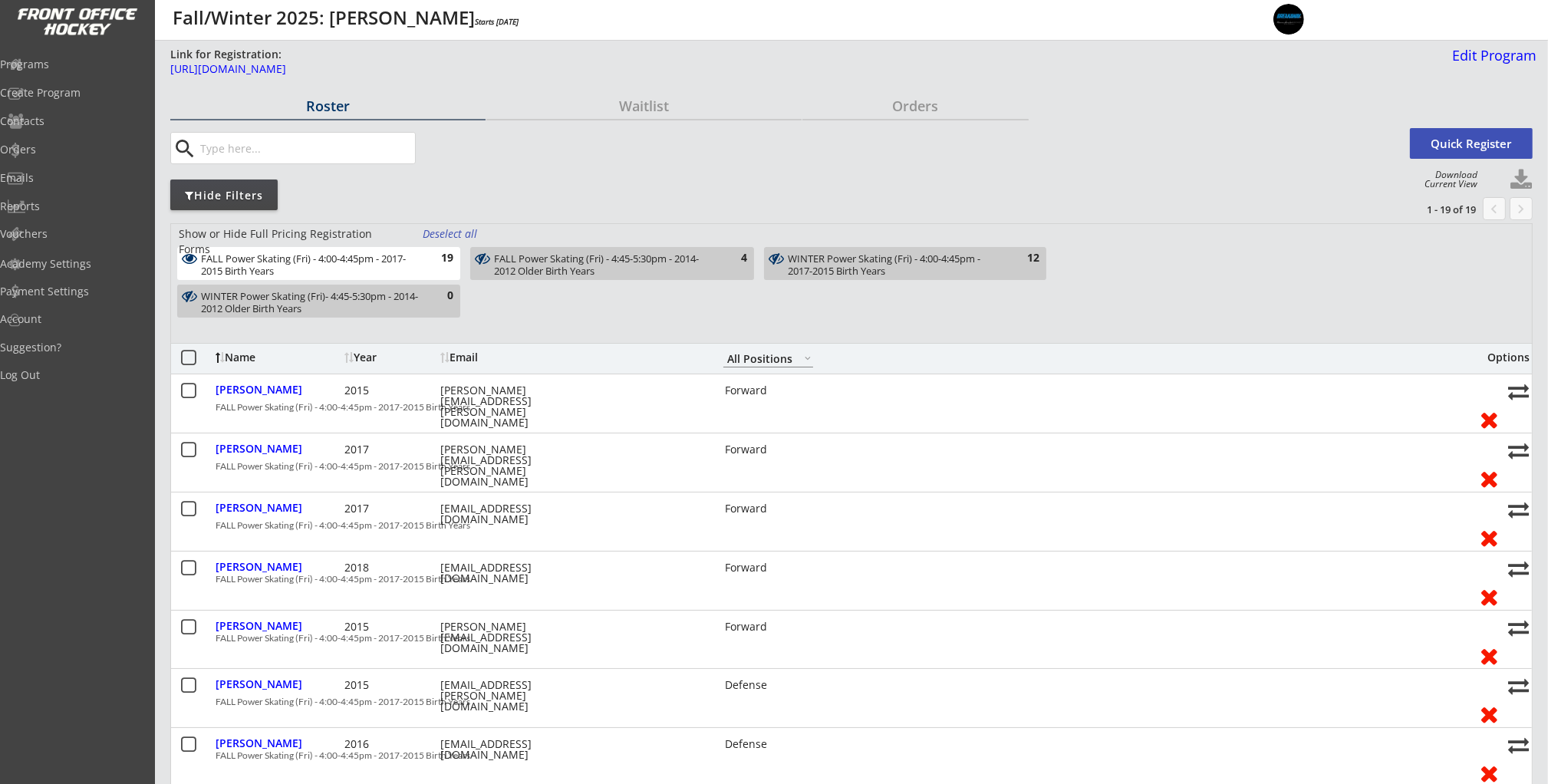
click at [450, 233] on div "Deselect all" at bounding box center [451, 234] width 56 height 15
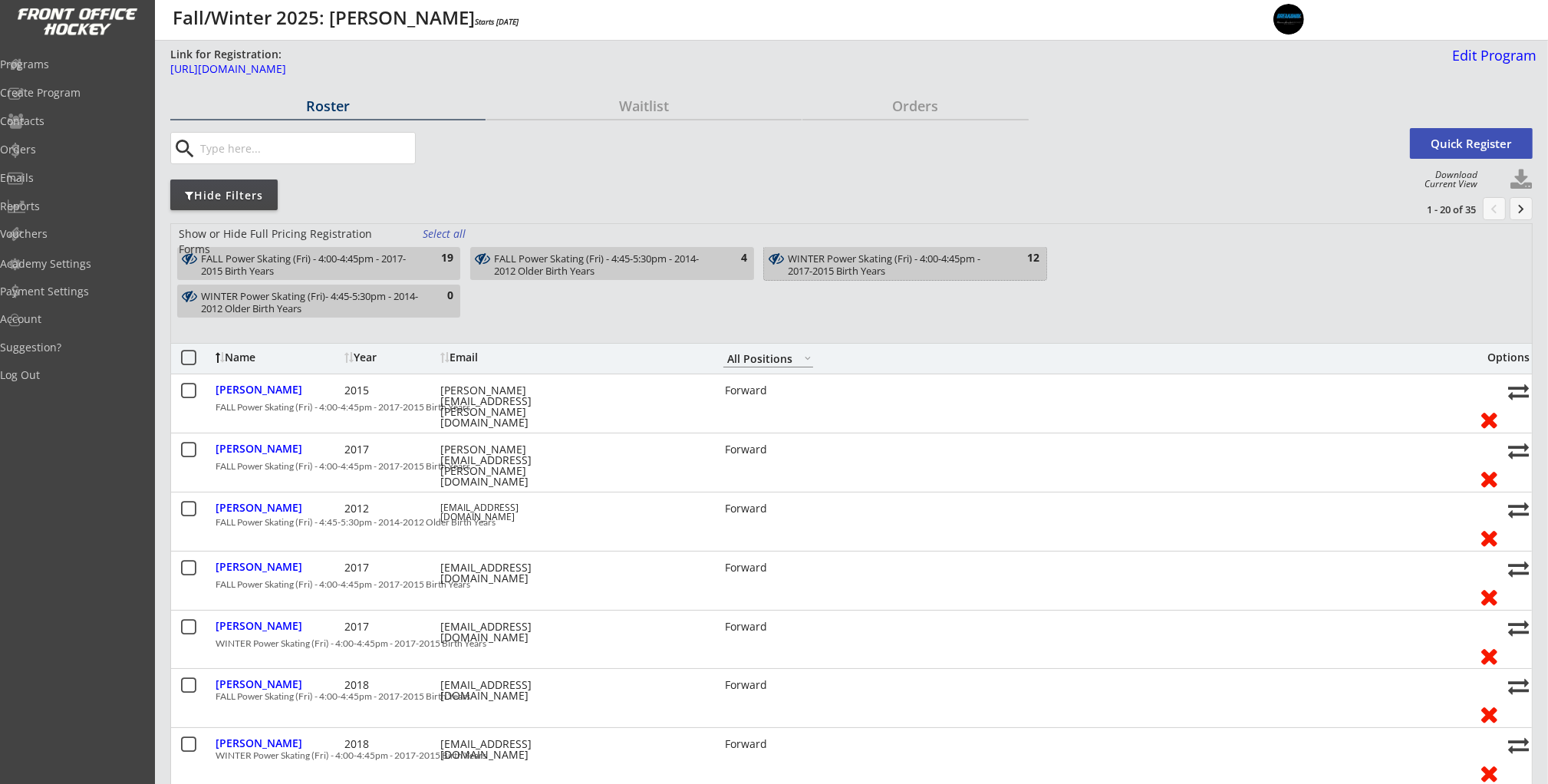
click at [913, 266] on div "WINTER Power Skating (Fri) - 4:00-4:45pm - 2017-2015 Birth Years" at bounding box center [896, 265] width 217 height 24
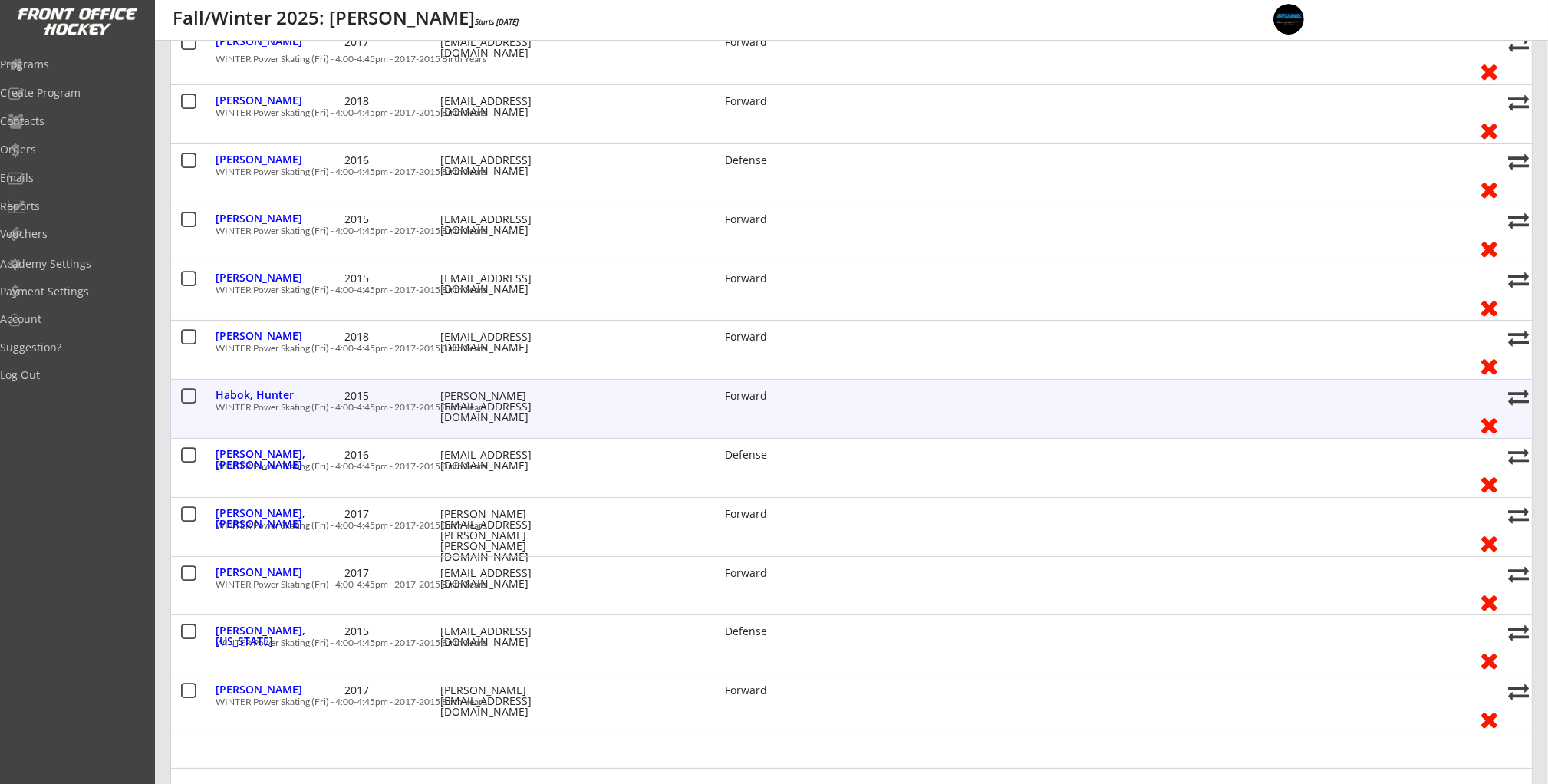
scroll to position [350, 0]
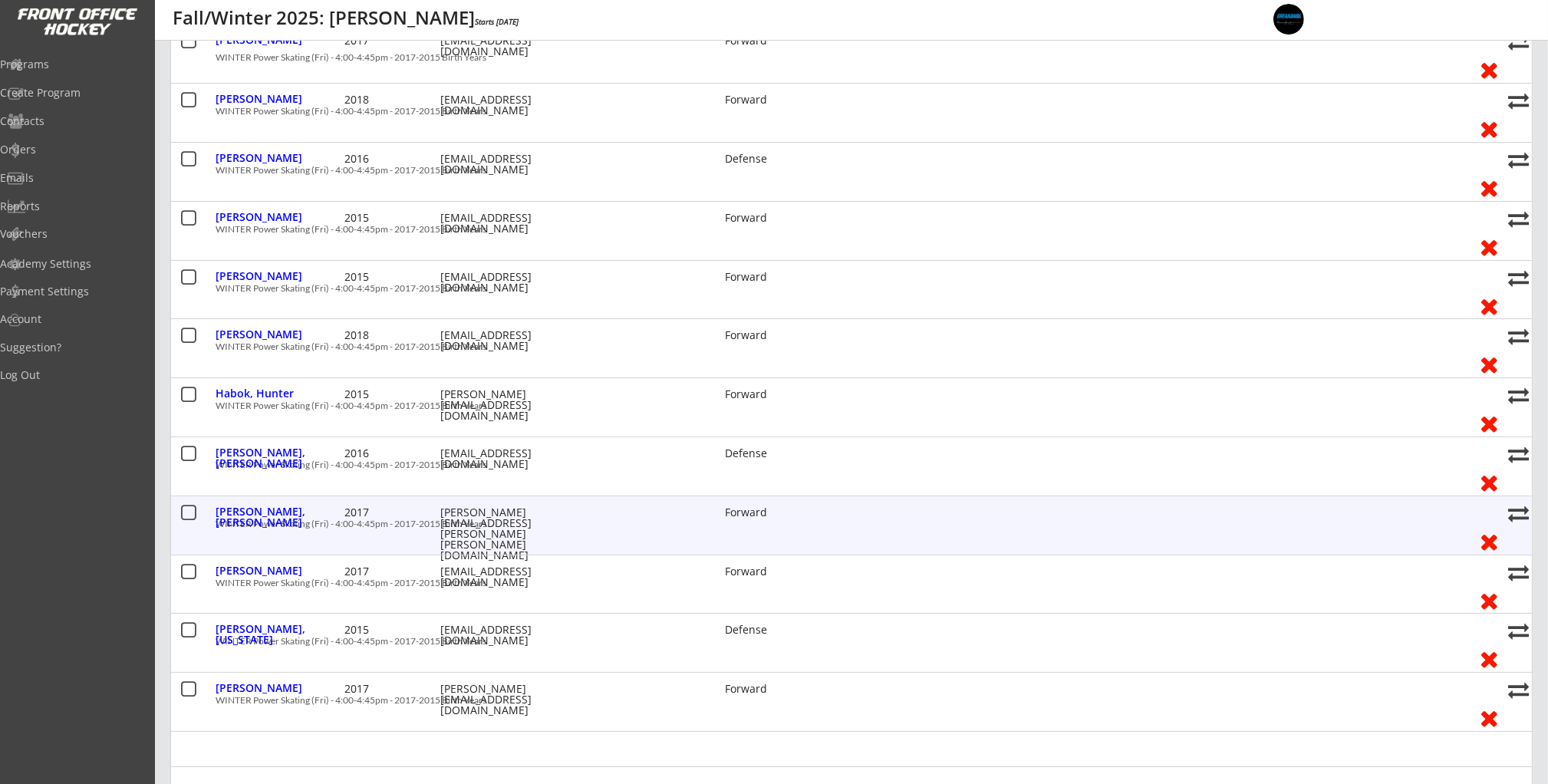
drag, startPoint x: 185, startPoint y: 511, endPoint x: 271, endPoint y: 515, distance: 86.1
click at [186, 511] on button at bounding box center [188, 513] width 19 height 19
drag, startPoint x: 1511, startPoint y: 511, endPoint x: 1503, endPoint y: 510, distance: 8.1
click at [1511, 511] on button at bounding box center [1518, 513] width 21 height 21
select select ""1348695171700984260__LOOKUP__1755794243793x774785072876748800""
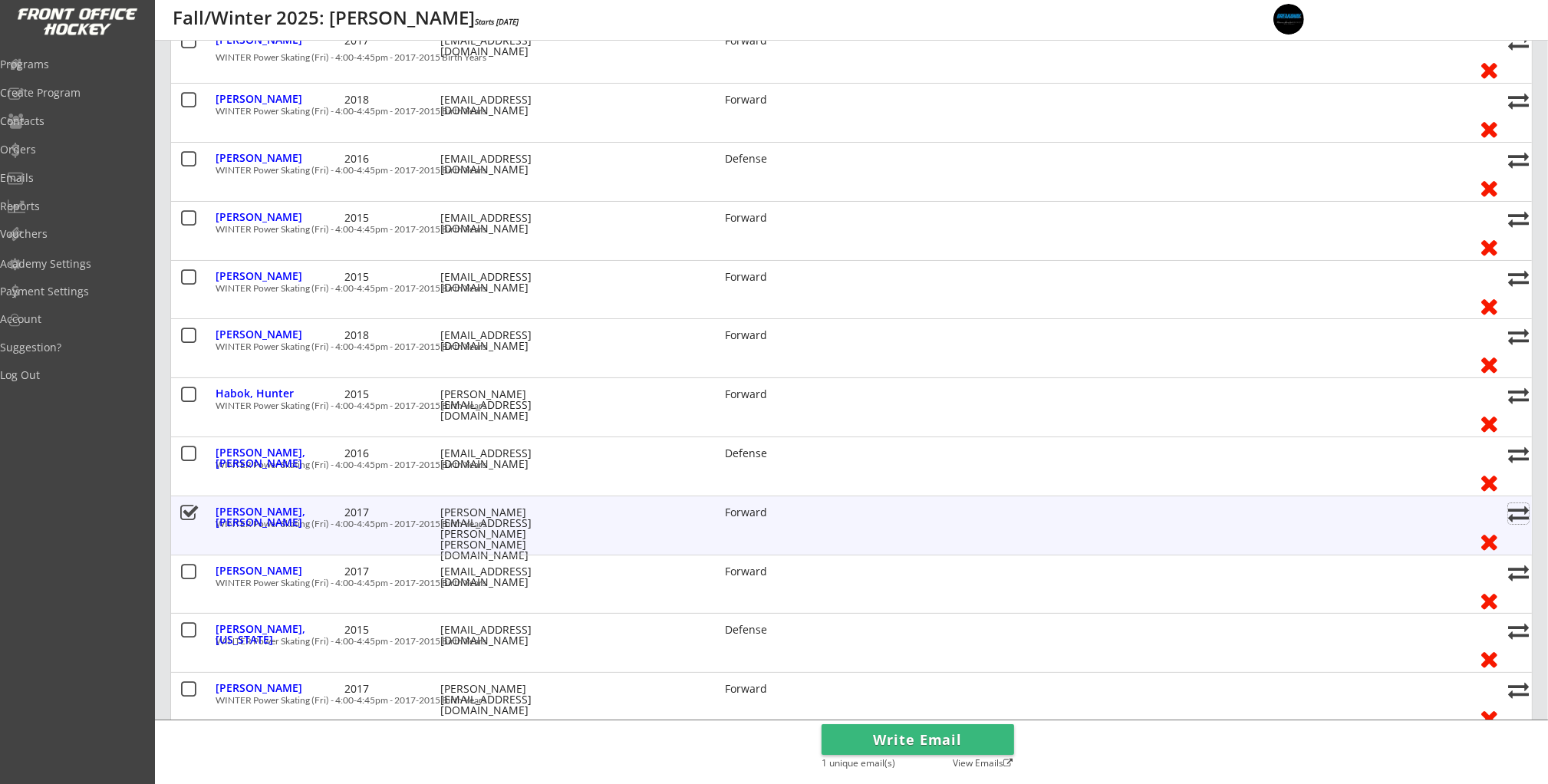
select select
checkbox input "false"
select select ""1348695171700984260__LOOKUP__1755794243793x545090492185968600""
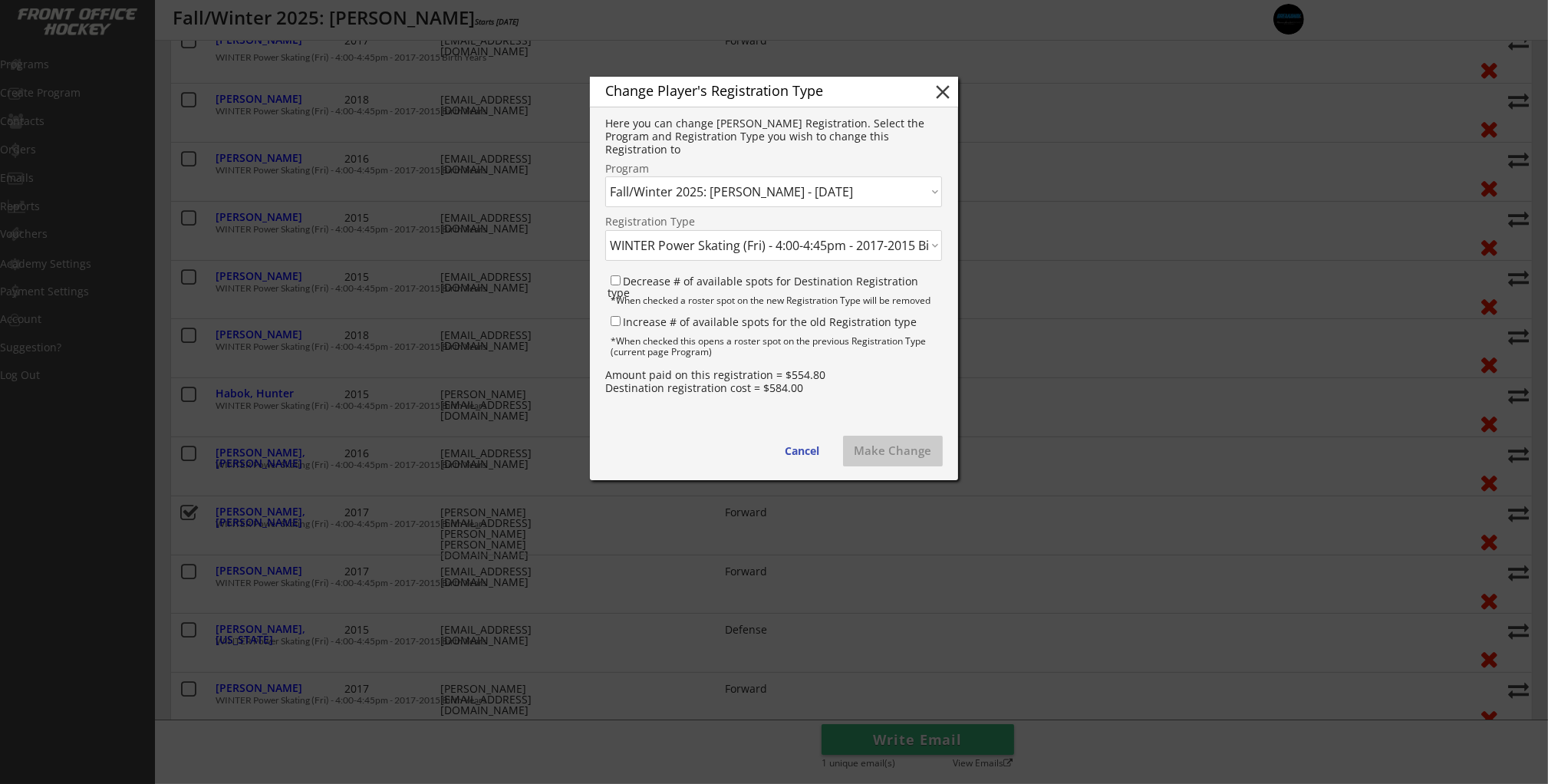
click at [790, 191] on select "Click here... BHD Summer 2025: Weekly Training - [DATE] Summer 2025: Stride Vid…" at bounding box center [773, 192] width 337 height 31
select select ""1348695171700984260__LOOKUP__1755794776245x301064168388952060""
click at [605, 176] on select "Click here... BHD Summer 2025: Weekly Training - [DATE] Summer 2025: Stride Vid…" at bounding box center [773, 192] width 337 height 31
click at [800, 248] on select "Click here... FALL HP Skating (Sat) - 9:45-10:30am - 2016-2013 Birth Years - $7…" at bounding box center [773, 246] width 337 height 31
select select ""1348695171700984260__LOOKUP__1755794776245x318065492687585300""
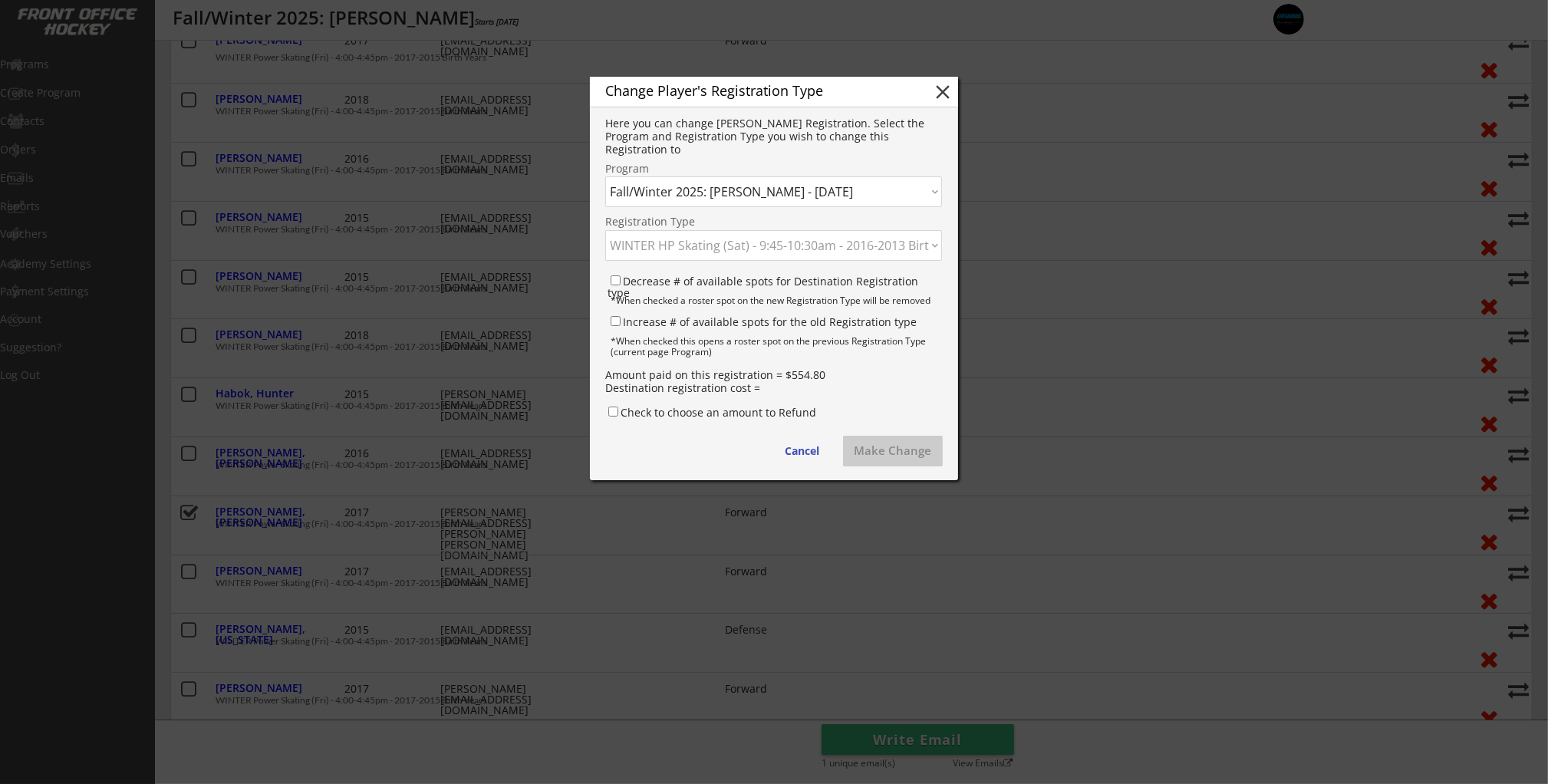
click at [605, 230] on select "Click here... FALL HP Skating (Sat) - 9:45-10:30am - 2016-2013 Birth Years - $7…" at bounding box center [773, 246] width 337 height 31
click at [615, 280] on input "Decrease # of available spots for Destination Registration type" at bounding box center [615, 280] width 10 height 10
checkbox input "true"
drag, startPoint x: 617, startPoint y: 319, endPoint x: 649, endPoint y: 331, distance: 34.2
click at [617, 319] on input "Increase # of available spots for the old Registration type" at bounding box center [615, 320] width 10 height 10
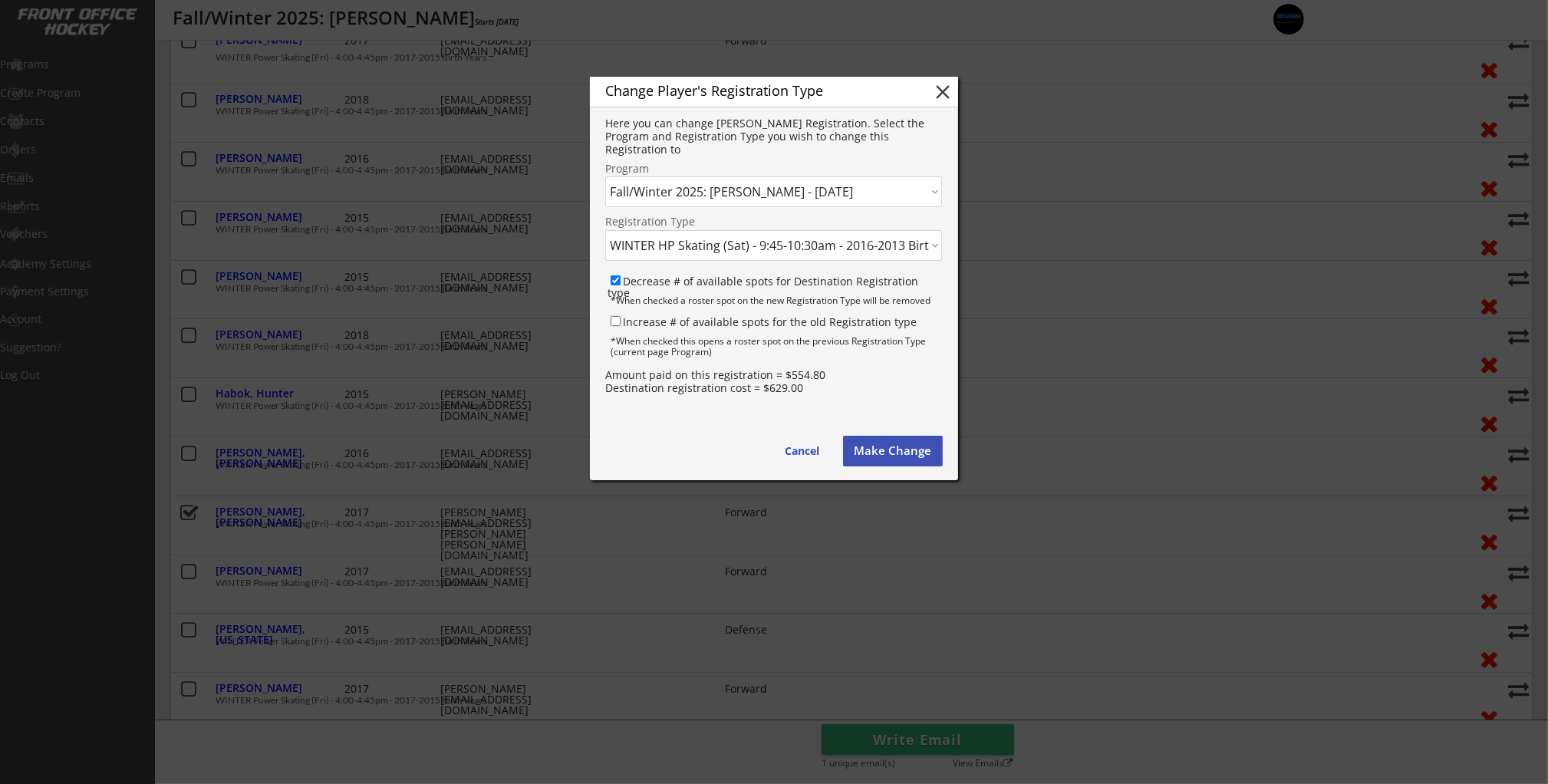
checkbox input "true"
click at [896, 447] on button "Make Change" at bounding box center [893, 451] width 100 height 31
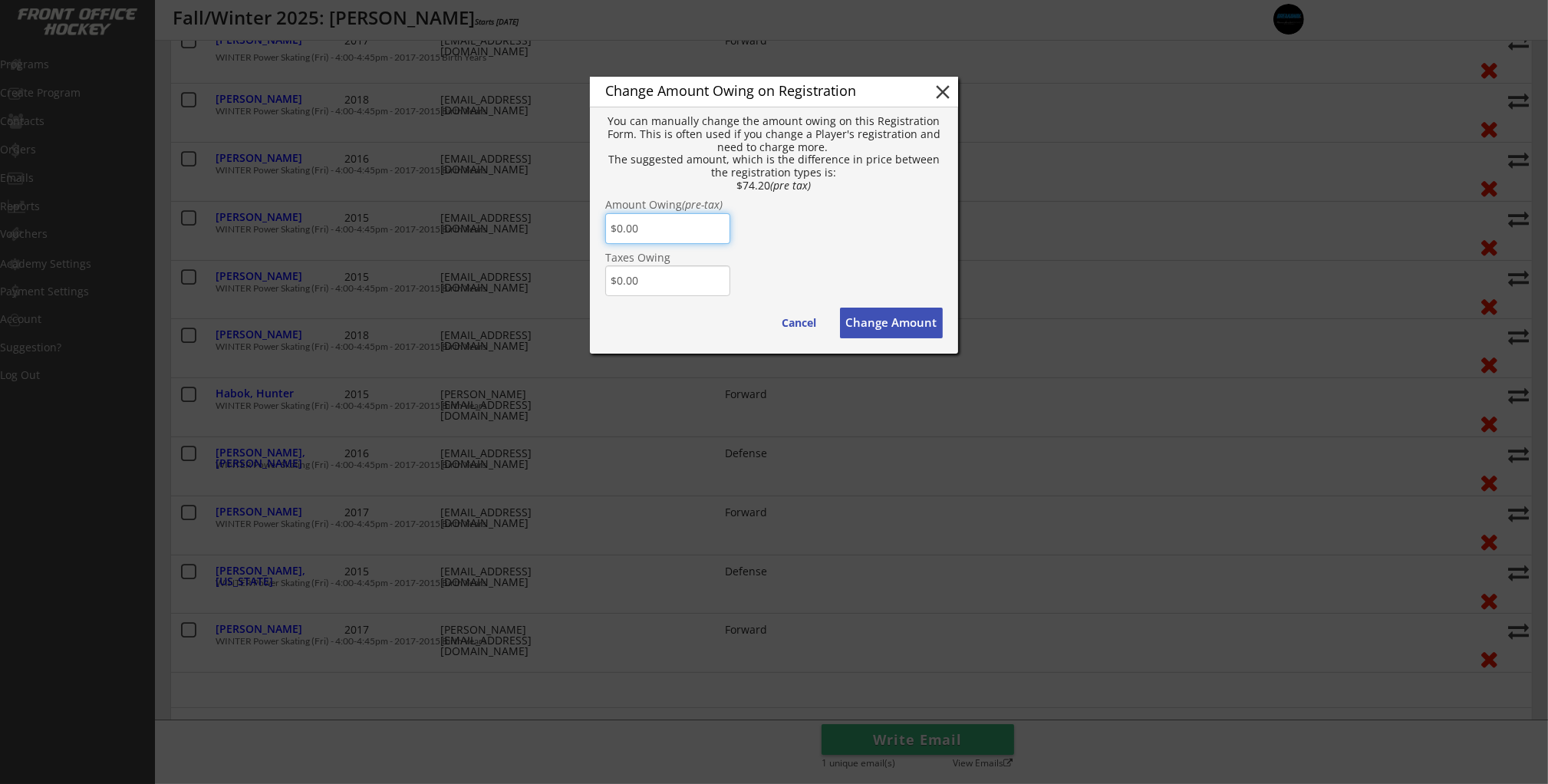
drag, startPoint x: 678, startPoint y: 228, endPoint x: 606, endPoint y: 228, distance: 72.0
click at [606, 228] on input "input" at bounding box center [667, 228] width 125 height 31
type input "$74.20"
click at [669, 278] on input "input" at bounding box center [667, 281] width 125 height 31
drag, startPoint x: 598, startPoint y: 278, endPoint x: 574, endPoint y: 274, distance: 24.3
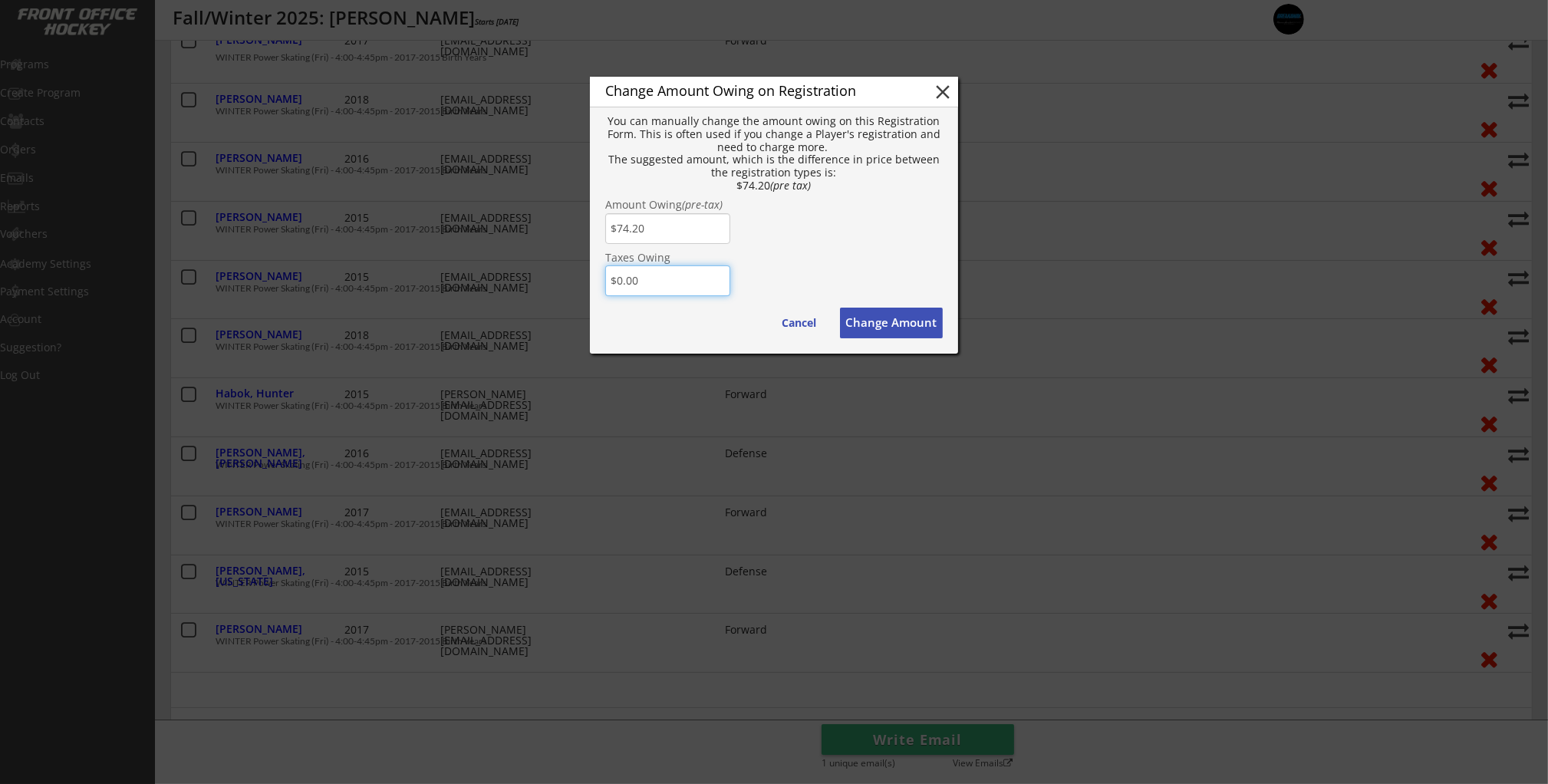
click at [574, 275] on body "Link for Registration: [URL][DOMAIN_NAME] Edit Program Roster Waitlist Orders s…" at bounding box center [774, 42] width 1548 height 784
type input "$3.71"
click at [872, 213] on div "Amount Owing (pre-tax)" at bounding box center [773, 206] width 337 height 14
drag, startPoint x: 910, startPoint y: 318, endPoint x: 973, endPoint y: 317, distance: 63.0
click at [910, 317] on button "Change Amount" at bounding box center [890, 323] width 103 height 31
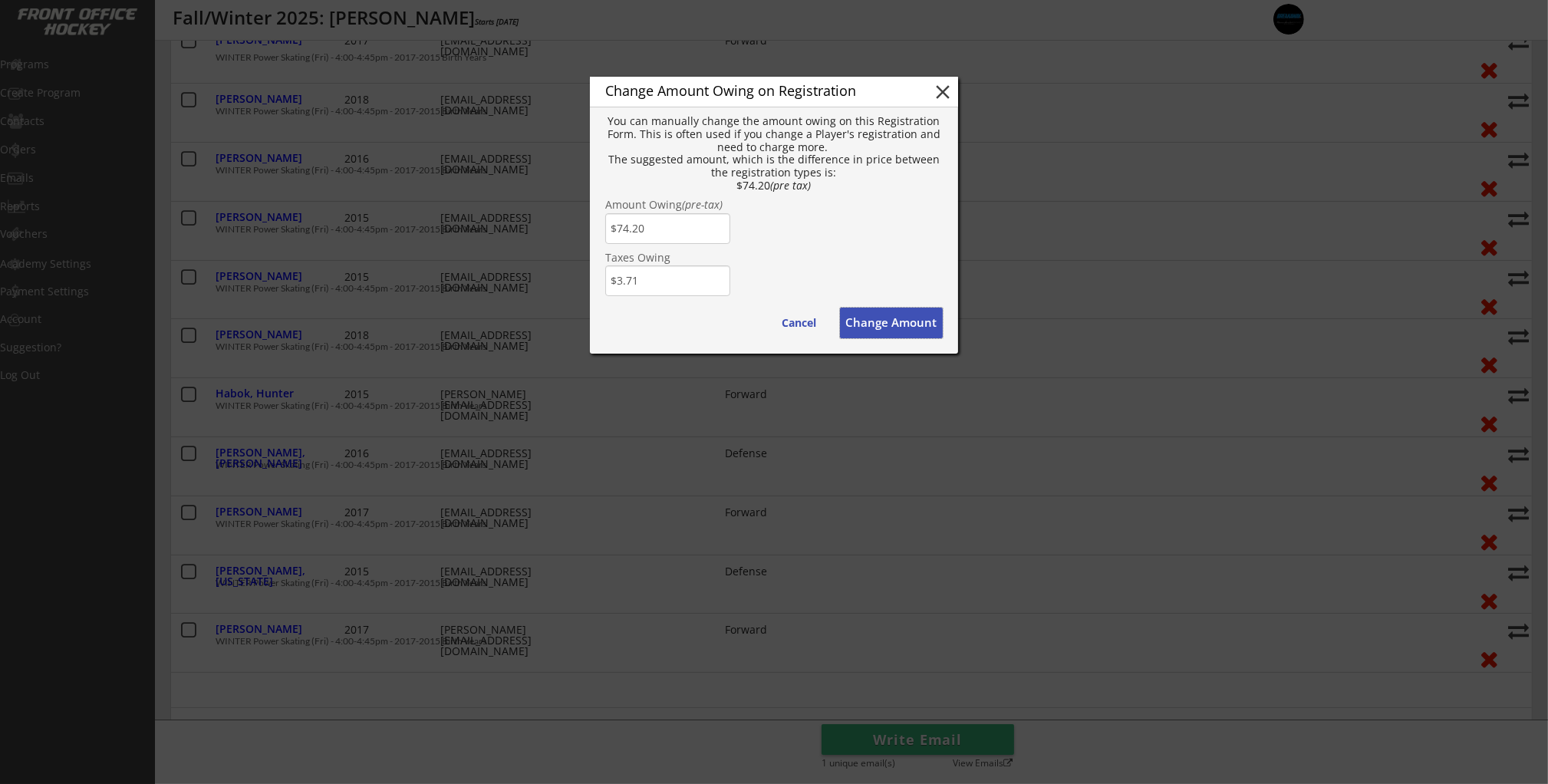
type input "$0.00"
type input "[PERSON_NAME][EMAIL_ADDRESS][PERSON_NAME][PERSON_NAME][DOMAIN_NAME]"
type textarea "Hello [PERSON_NAME], There is some money owing on your account from your Order …"
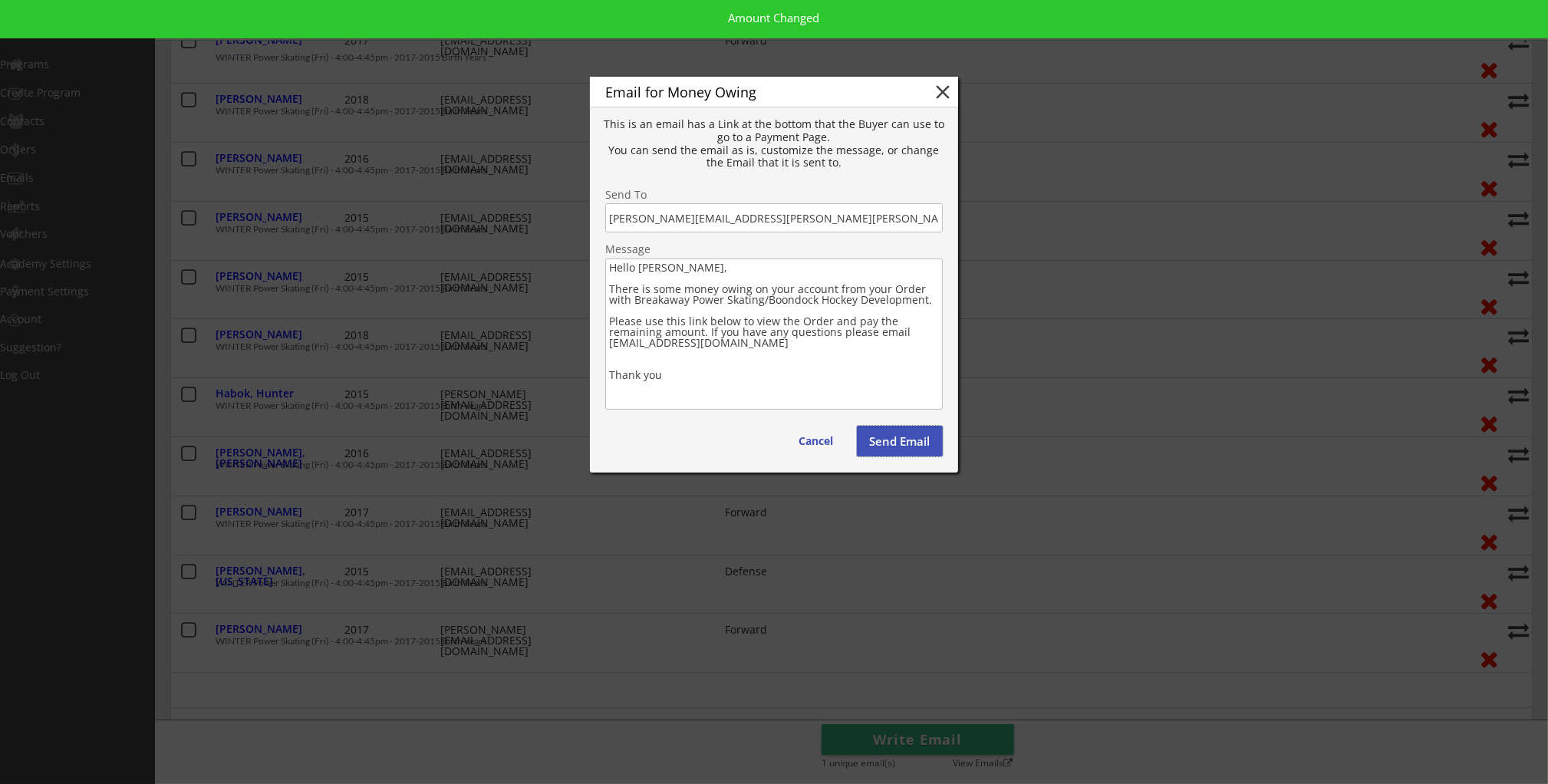
click at [923, 447] on button "Send Email" at bounding box center [900, 441] width 85 height 31
type textarea "Hello , There is some money owing on your account from your Order with . Please…"
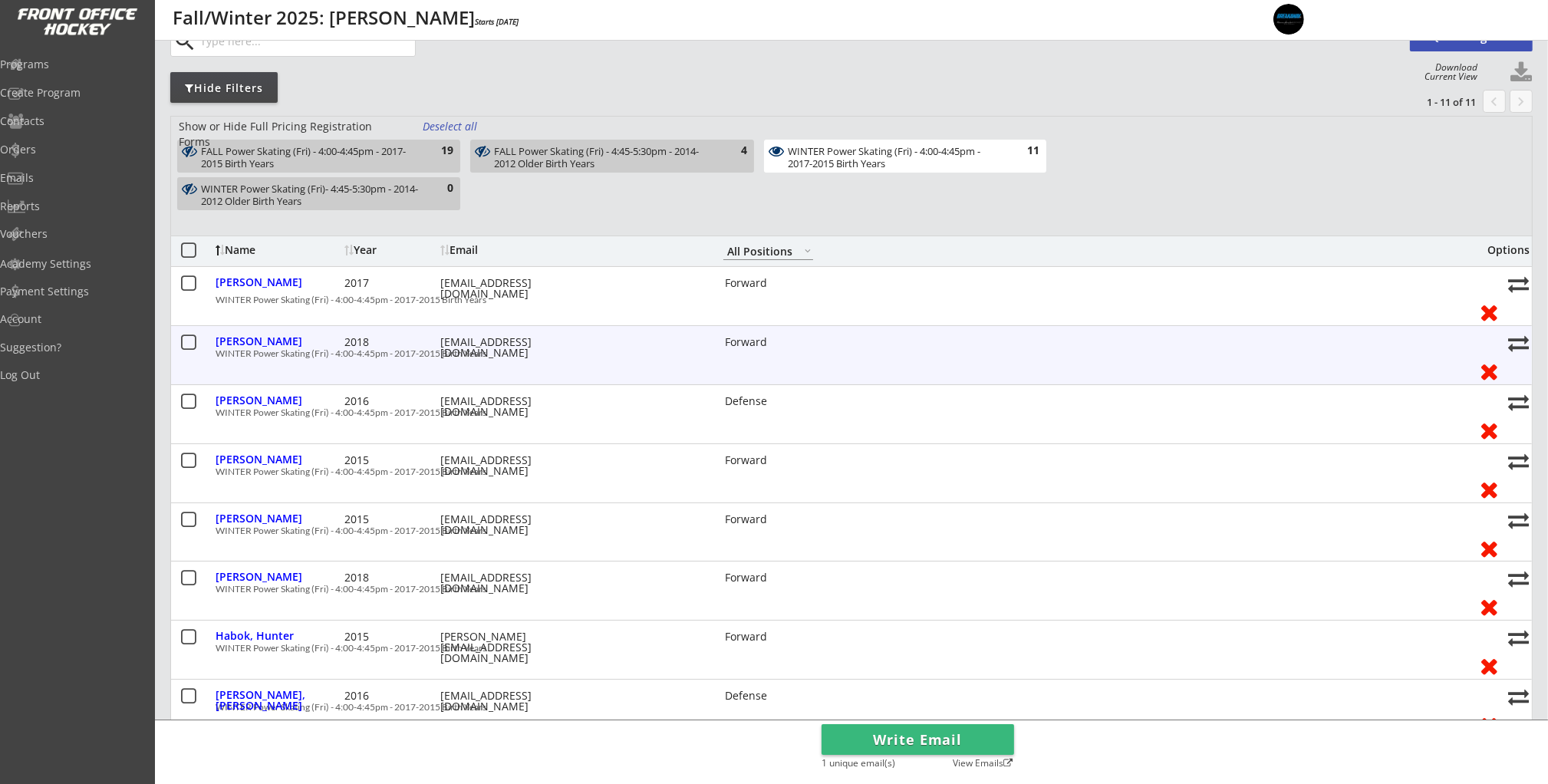
scroll to position [0, 0]
